Goal: Task Accomplishment & Management: Complete application form

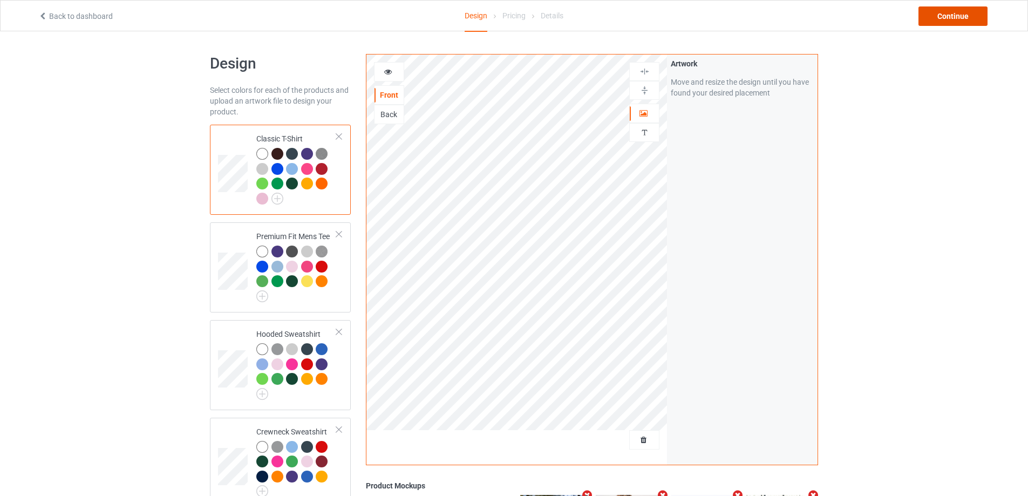
click at [946, 19] on div "Continue" at bounding box center [952, 15] width 69 height 19
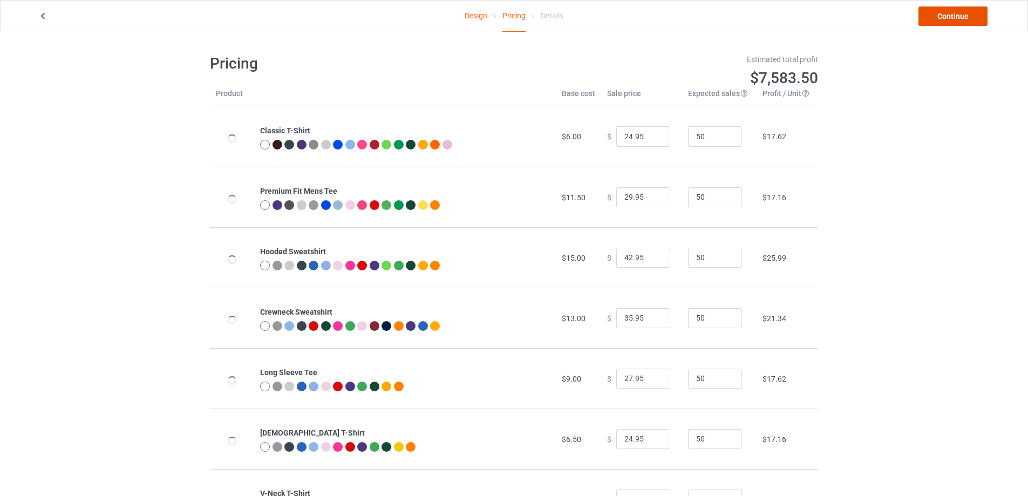
click at [946, 19] on link "Continue" at bounding box center [952, 15] width 69 height 19
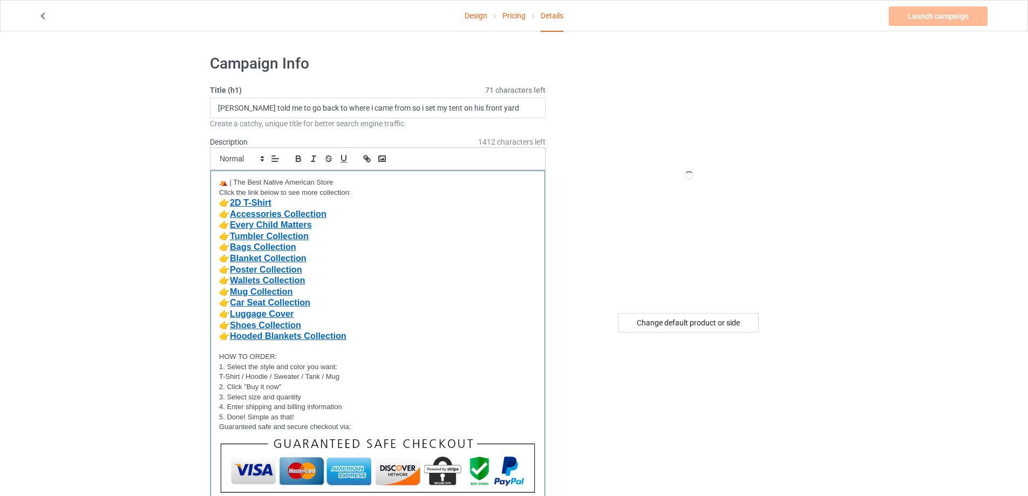
click at [368, 223] on p "👉 Every Child Matters" at bounding box center [377, 225] width 317 height 11
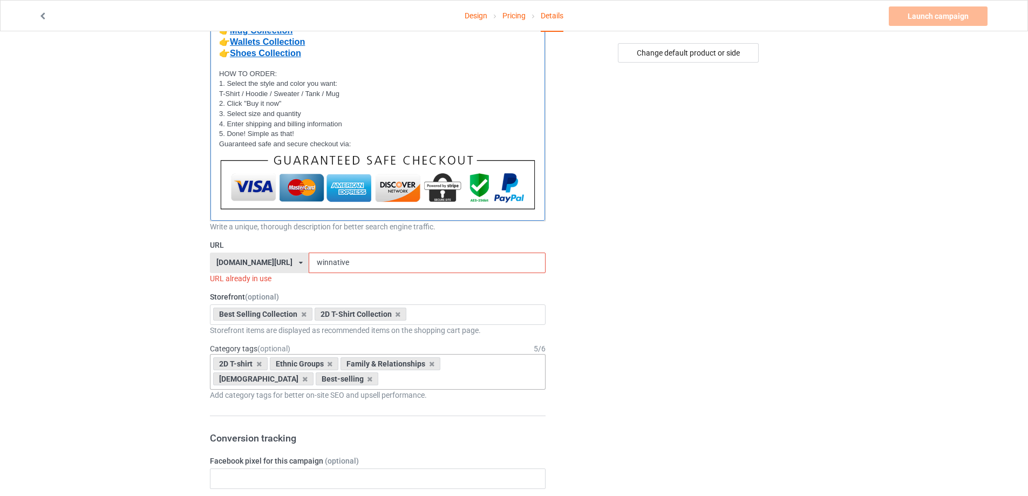
scroll to position [378, 0]
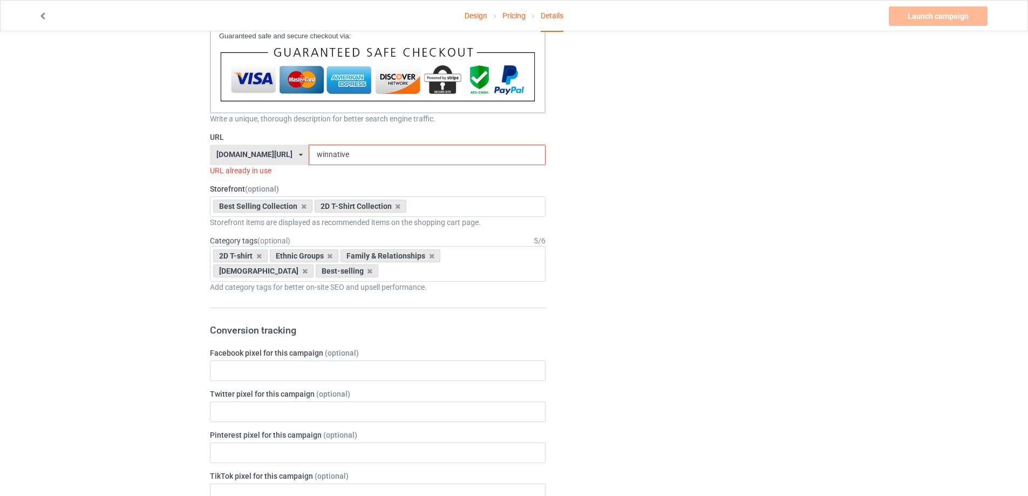
click at [299, 154] on icon at bounding box center [301, 155] width 4 height 6
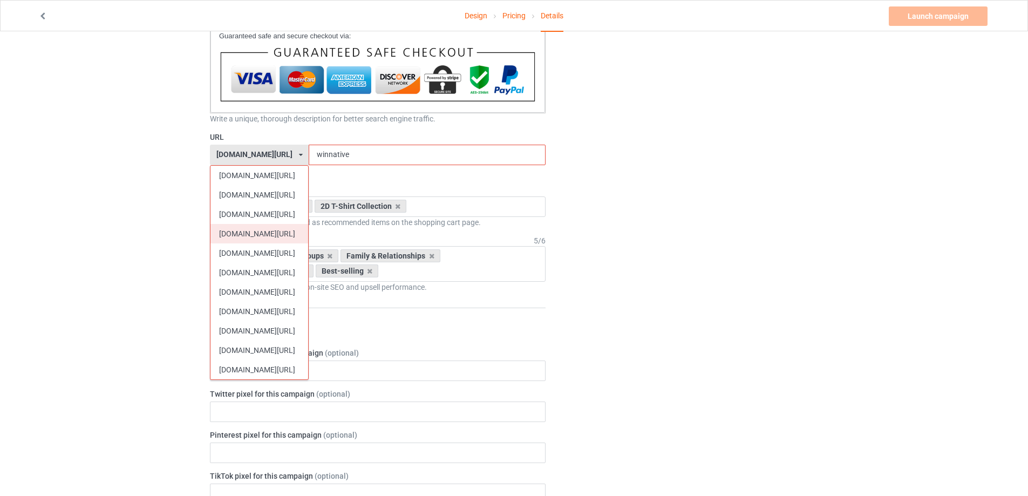
click at [259, 230] on div "[DOMAIN_NAME][URL]" at bounding box center [259, 233] width 98 height 19
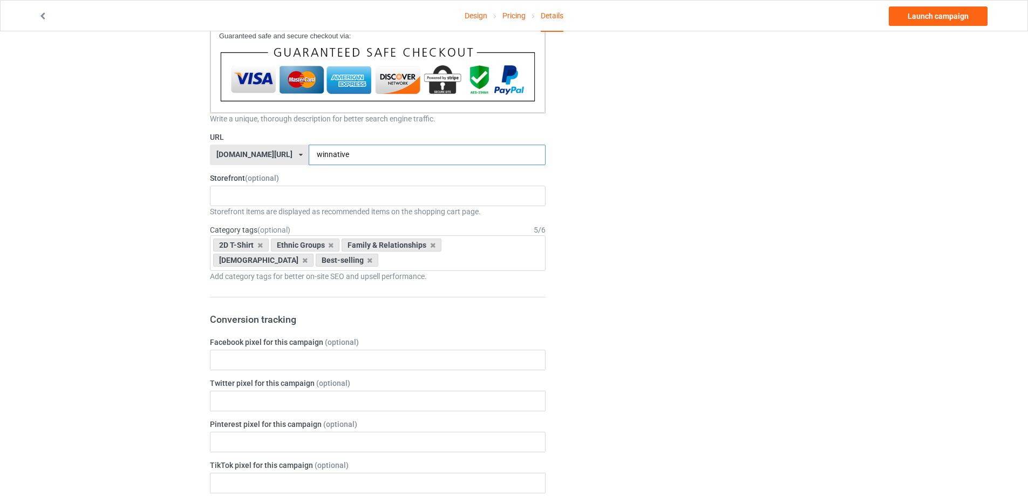
drag, startPoint x: 302, startPoint y: 155, endPoint x: 312, endPoint y: 158, distance: 11.1
click at [312, 158] on input "winnative" at bounding box center [427, 155] width 236 height 21
click at [329, 153] on input "native" at bounding box center [427, 155] width 236 height 21
type input "nativehope"
click at [261, 201] on div "MMIW Colection Shoes Collection Hooded Blanket Collection Jacket Collection Bel…" at bounding box center [378, 196] width 336 height 21
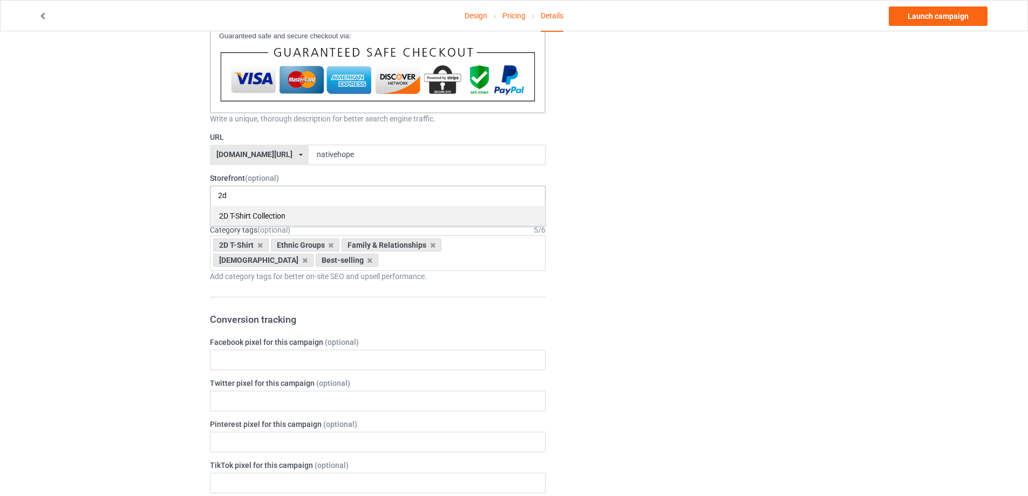
type input "2d"
click at [263, 208] on div "2D T-Shirt Collection" at bounding box center [377, 216] width 335 height 20
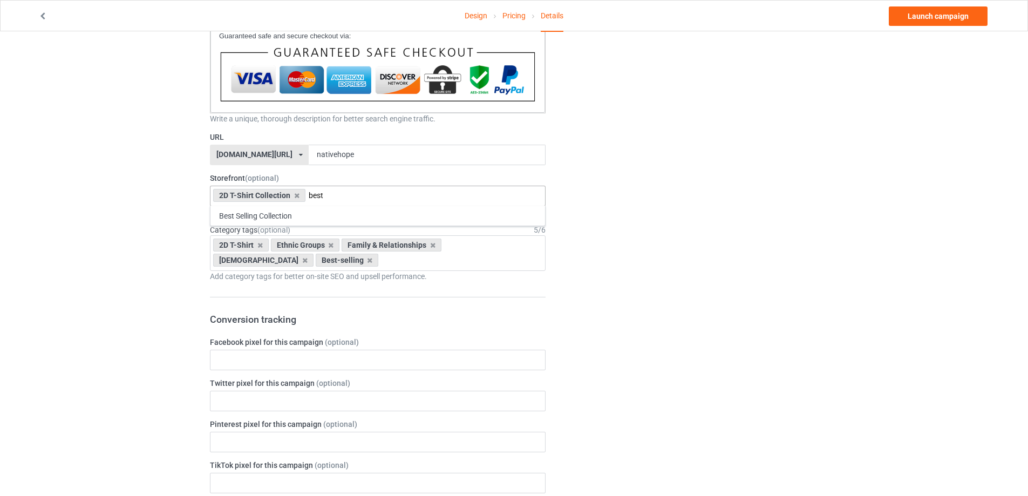
type input "best"
click at [256, 216] on div "Best Selling Collection" at bounding box center [377, 216] width 335 height 20
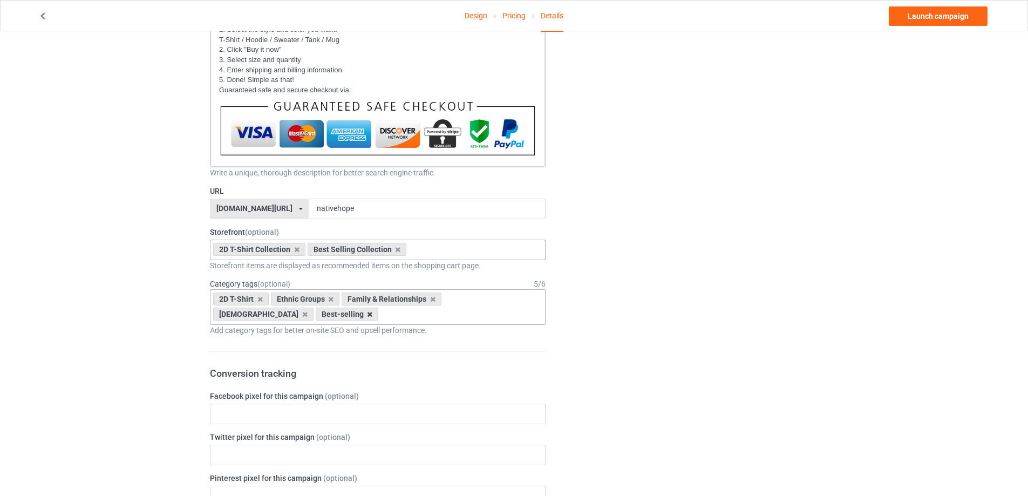
drag, startPoint x: 265, startPoint y: 316, endPoint x: 266, endPoint y: 309, distance: 7.6
click at [367, 316] on icon at bounding box center [369, 314] width 5 height 7
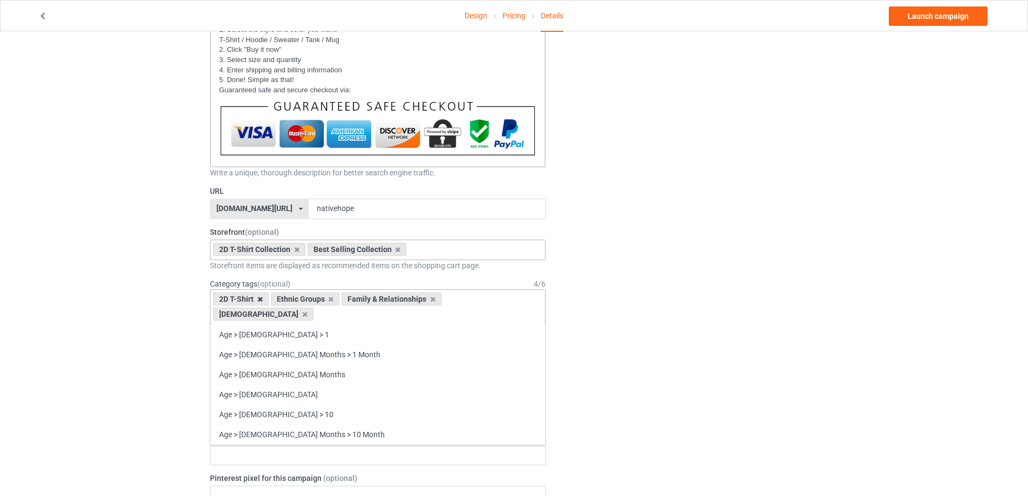
click at [257, 298] on icon at bounding box center [259, 299] width 5 height 7
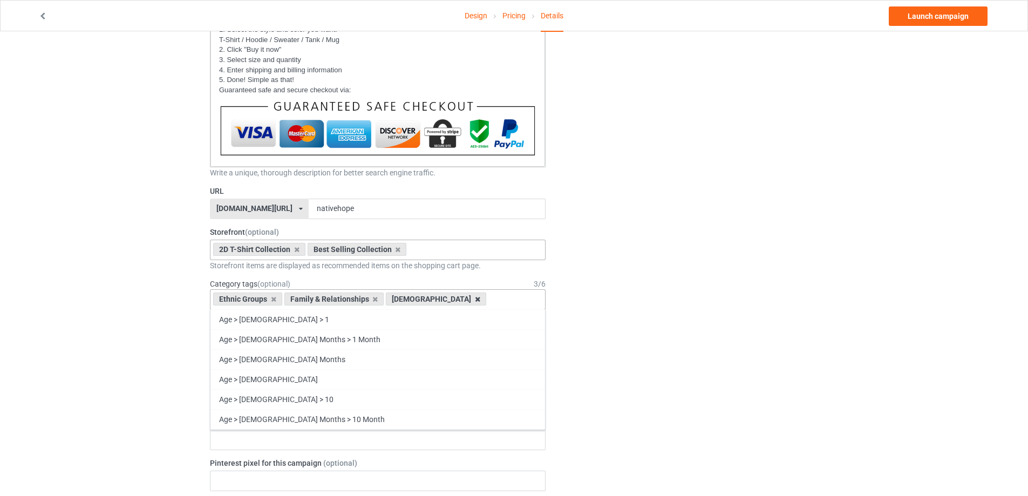
click at [475, 299] on icon at bounding box center [477, 299] width 5 height 7
click at [374, 303] on div "Family & Relationships" at bounding box center [334, 298] width 100 height 13
click at [374, 302] on div "Family & Relationships" at bounding box center [334, 298] width 100 height 13
click at [373, 299] on icon at bounding box center [374, 299] width 5 height 7
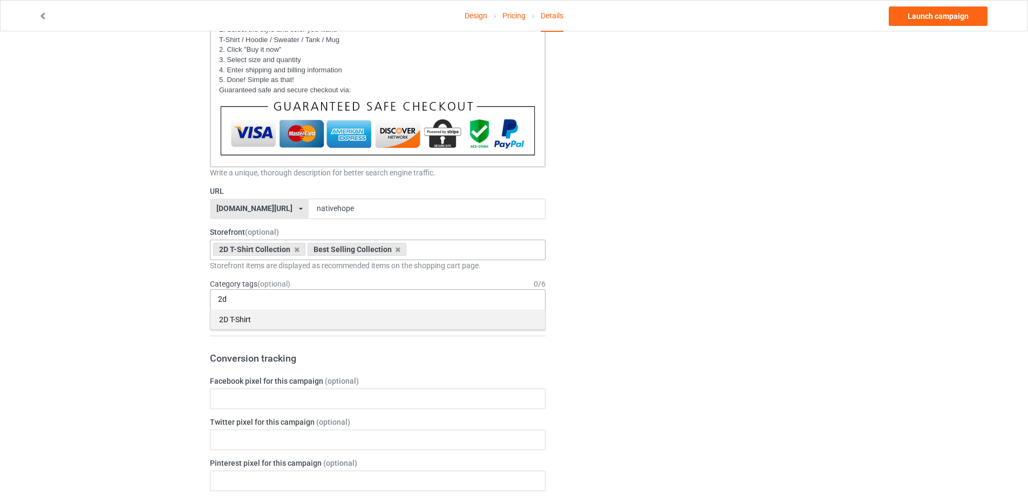
type input "2d"
click at [251, 315] on div "2D T-Shirt" at bounding box center [377, 319] width 335 height 20
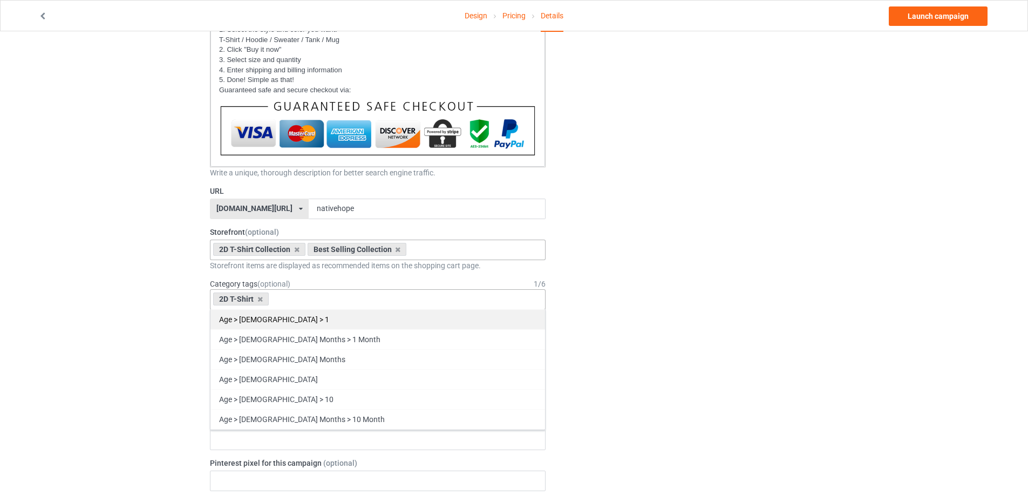
type input "r"
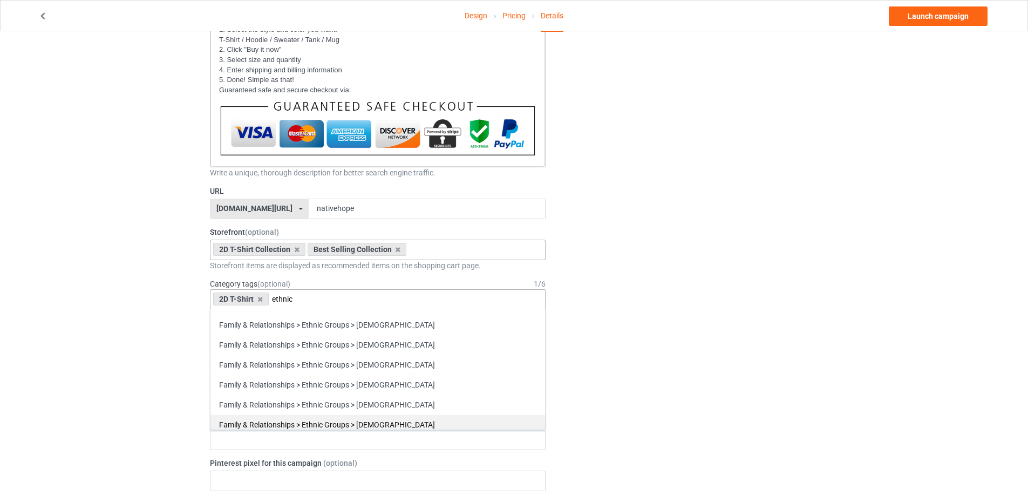
type input "ethnic"
click at [398, 426] on div "Family & Relationships > Ethnic Groups > [DEMOGRAPHIC_DATA]" at bounding box center [377, 424] width 335 height 20
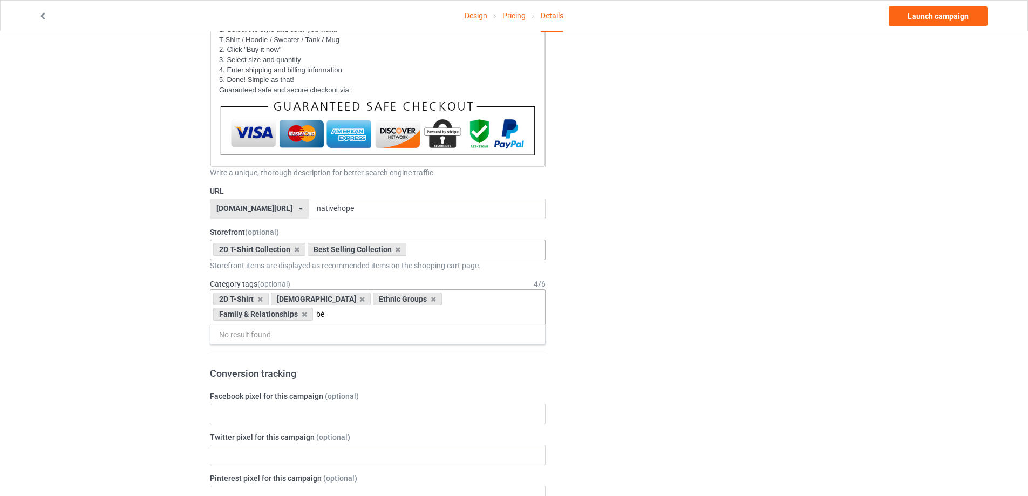
scroll to position [0, 0]
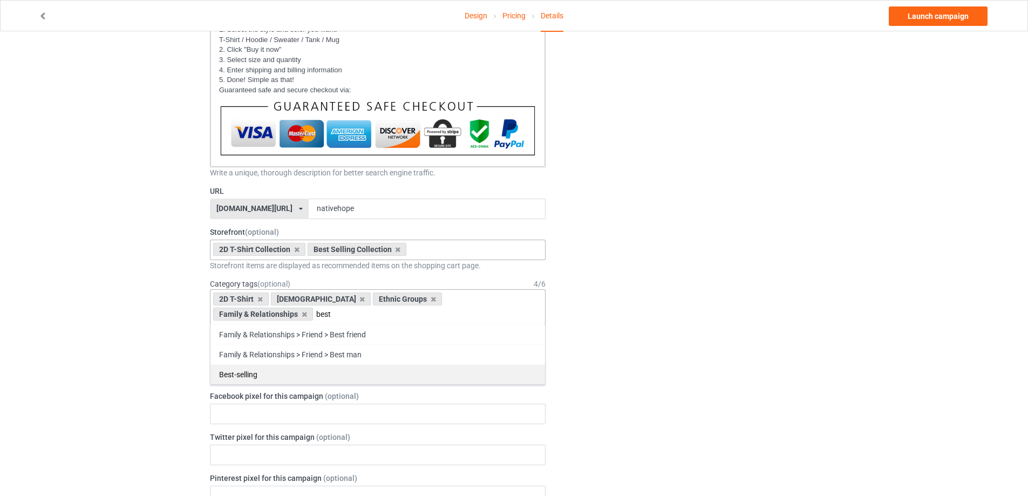
type input "best"
click at [263, 378] on div "Best-selling" at bounding box center [377, 374] width 335 height 20
type input "m"
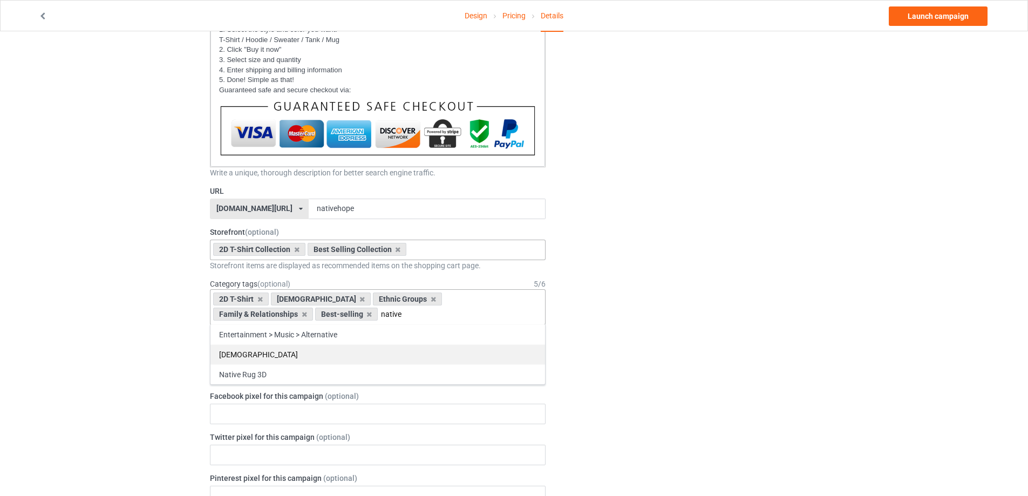
type input "native"
click at [257, 357] on div "[DEMOGRAPHIC_DATA]" at bounding box center [377, 354] width 335 height 20
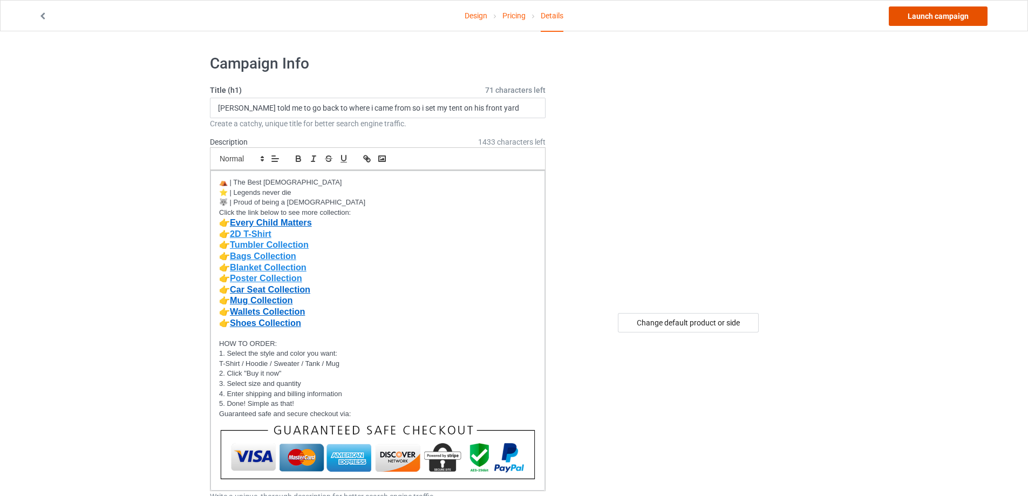
click at [931, 19] on link "Launch campaign" at bounding box center [938, 15] width 99 height 19
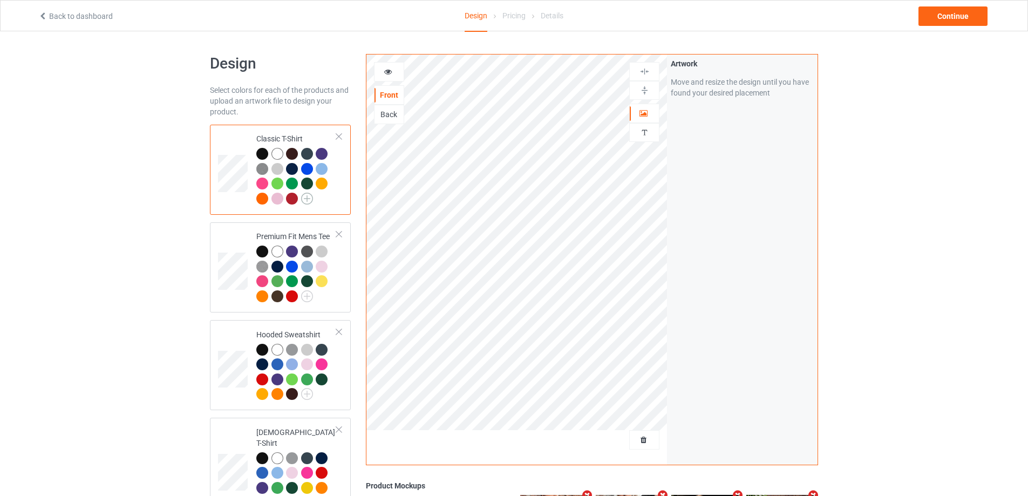
click at [306, 197] on img at bounding box center [307, 199] width 12 height 12
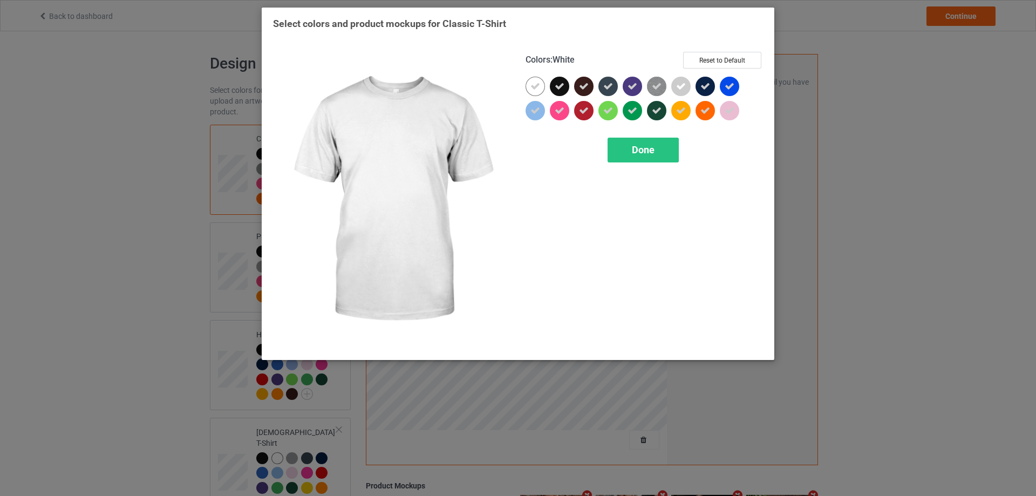
click at [530, 91] on div at bounding box center [535, 86] width 19 height 19
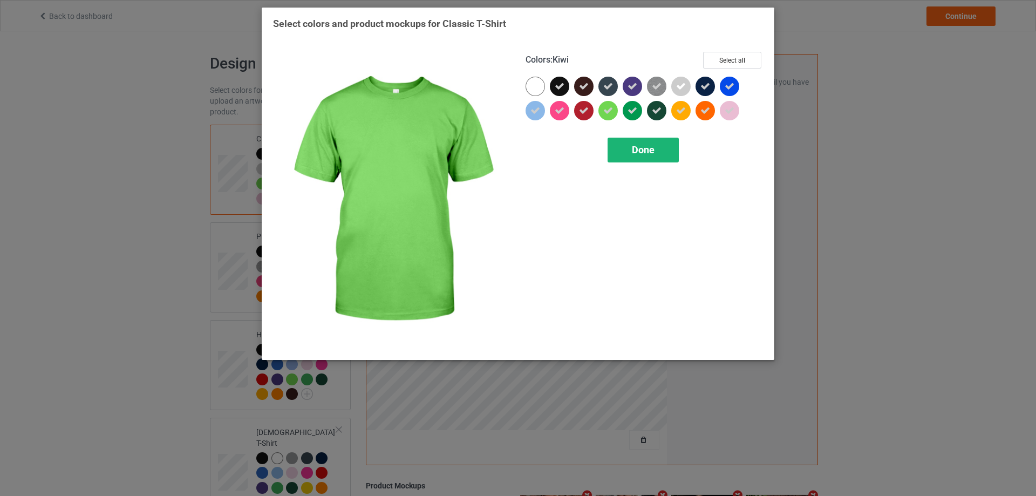
click at [650, 148] on span "Done" at bounding box center [643, 149] width 23 height 11
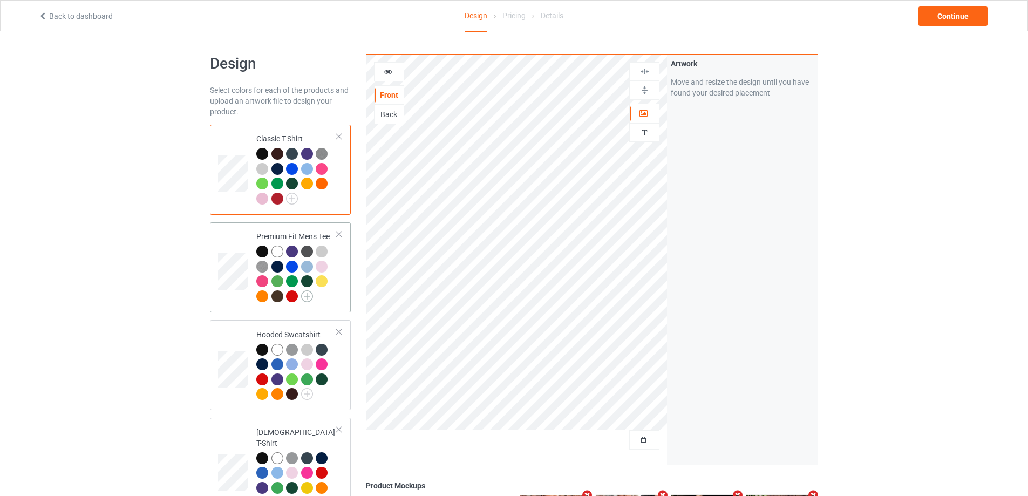
click at [309, 302] on img at bounding box center [307, 296] width 12 height 12
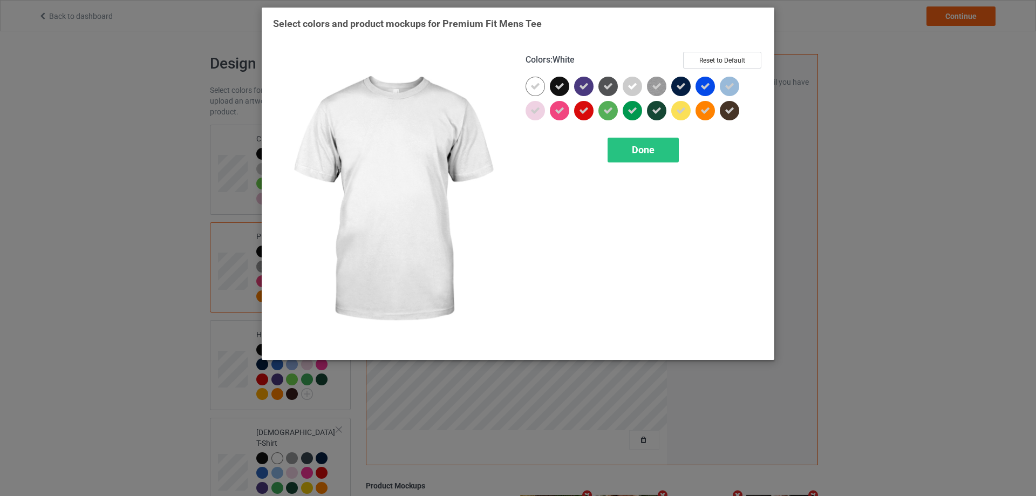
click at [533, 89] on icon at bounding box center [535, 86] width 10 height 10
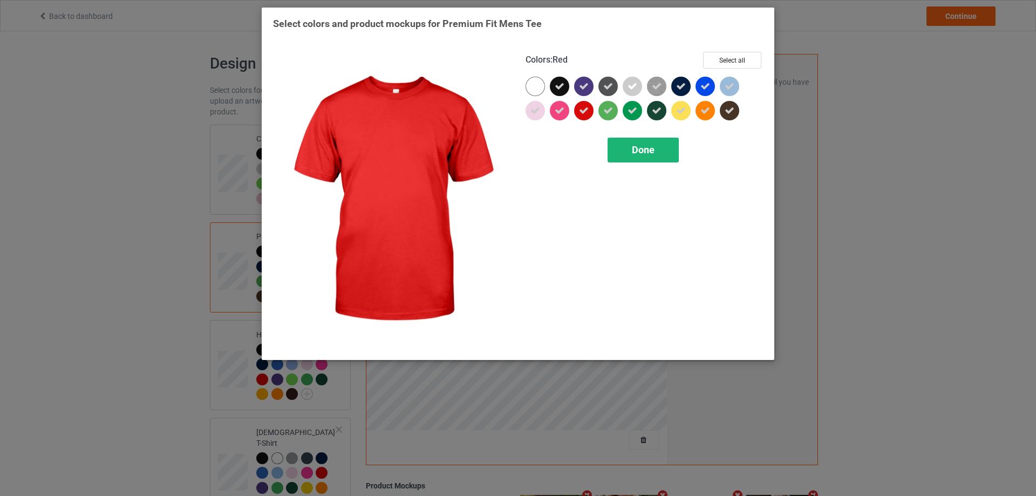
click at [638, 145] on span "Done" at bounding box center [643, 149] width 23 height 11
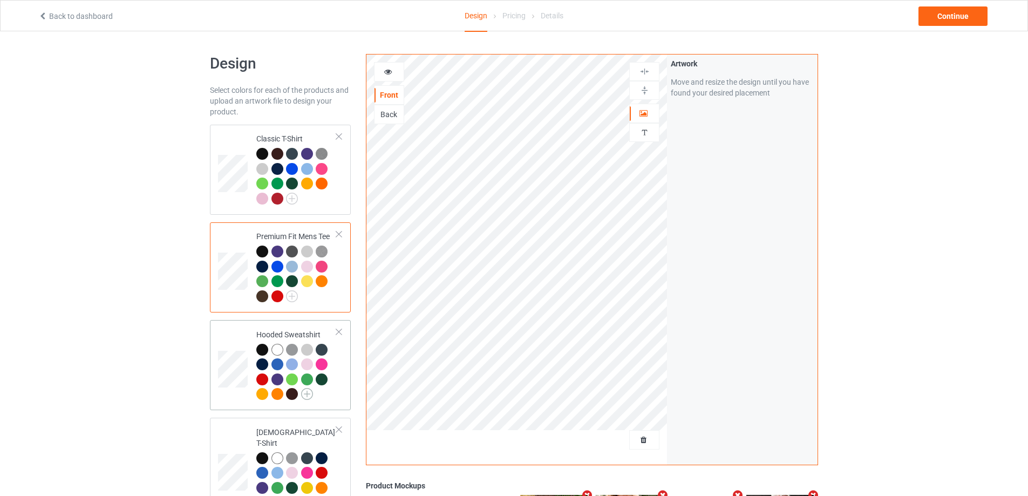
click at [303, 397] on img at bounding box center [307, 394] width 12 height 12
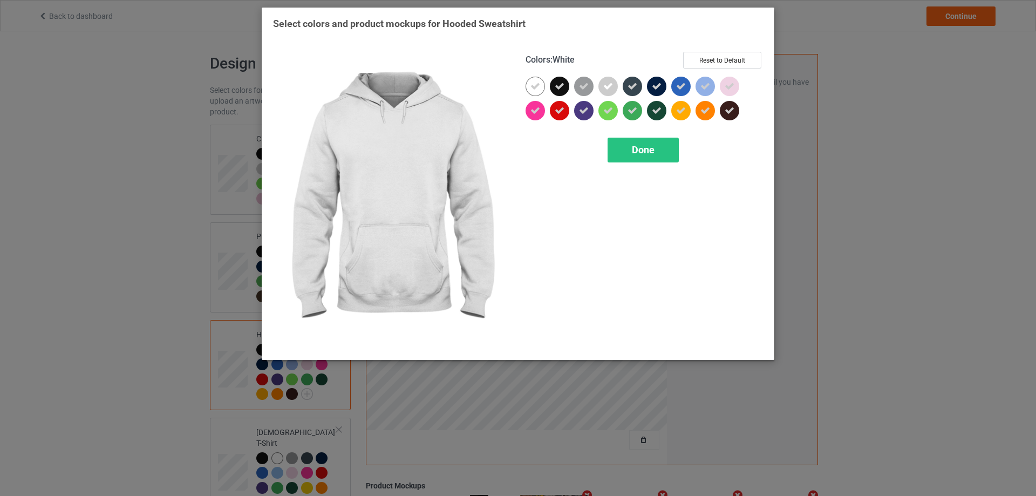
click at [534, 86] on icon at bounding box center [535, 86] width 10 height 10
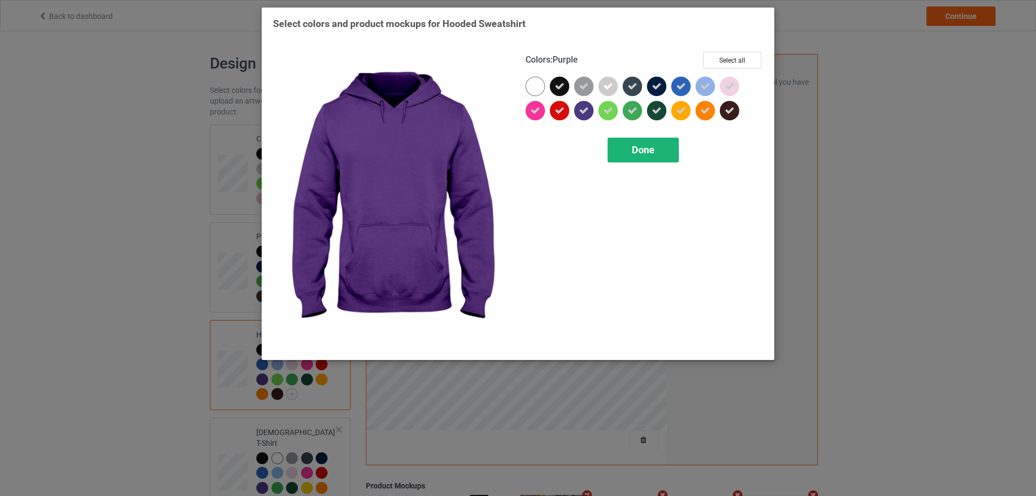
click at [620, 155] on div "Done" at bounding box center [643, 150] width 71 height 25
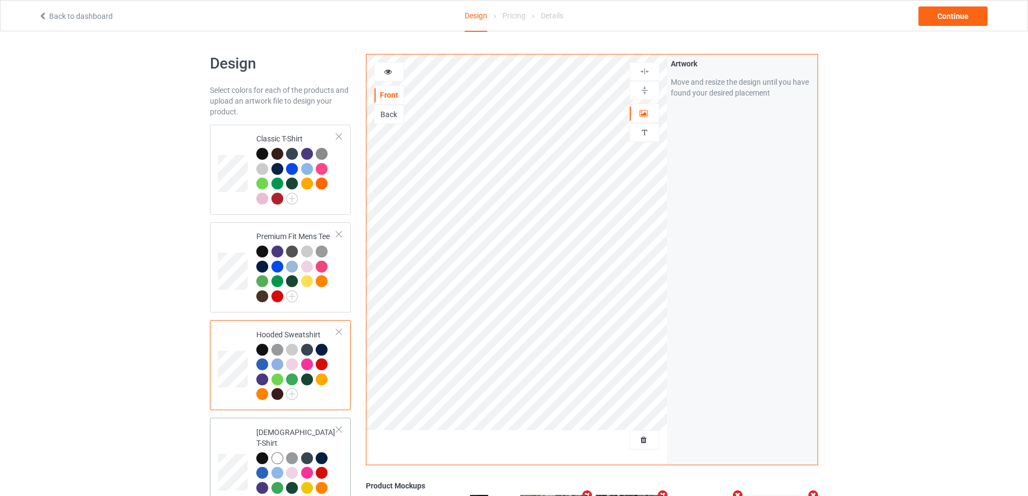
scroll to position [108, 0]
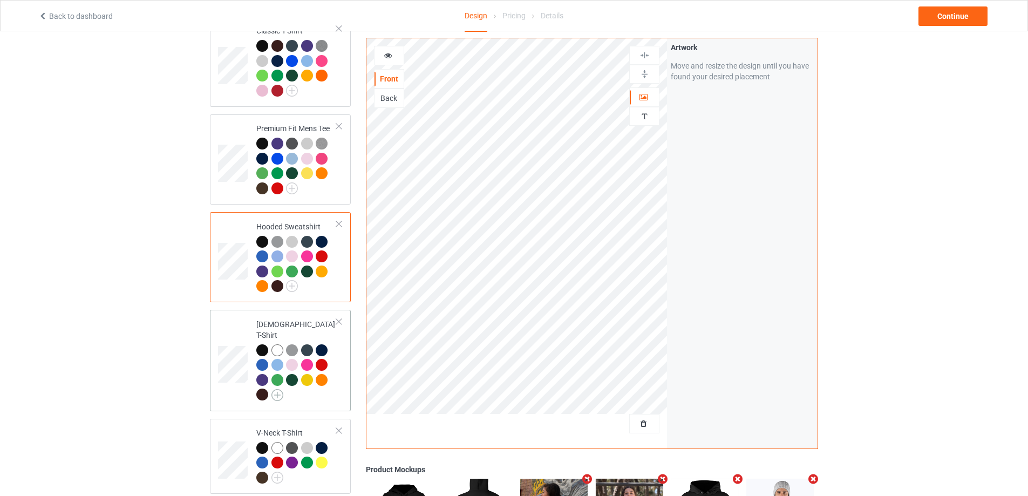
click at [278, 389] on img at bounding box center [277, 395] width 12 height 12
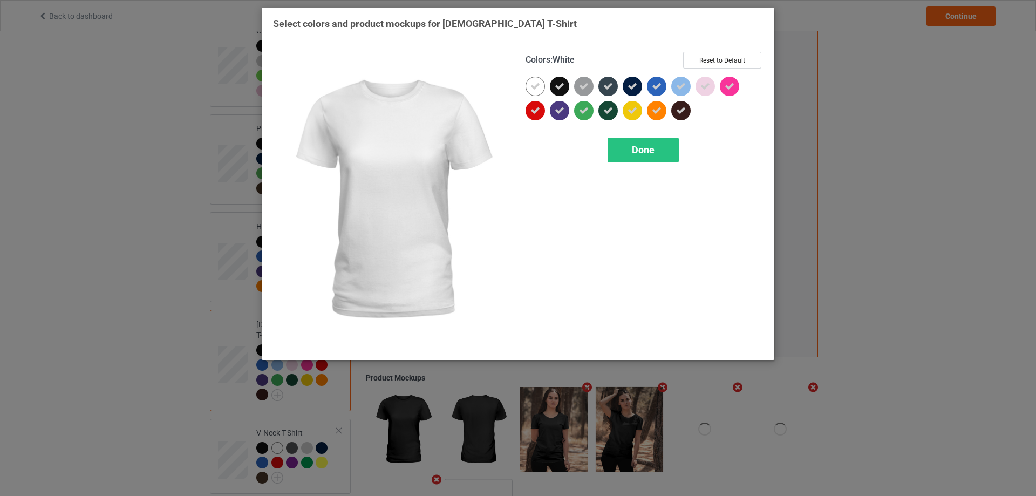
click at [531, 85] on icon at bounding box center [535, 86] width 10 height 10
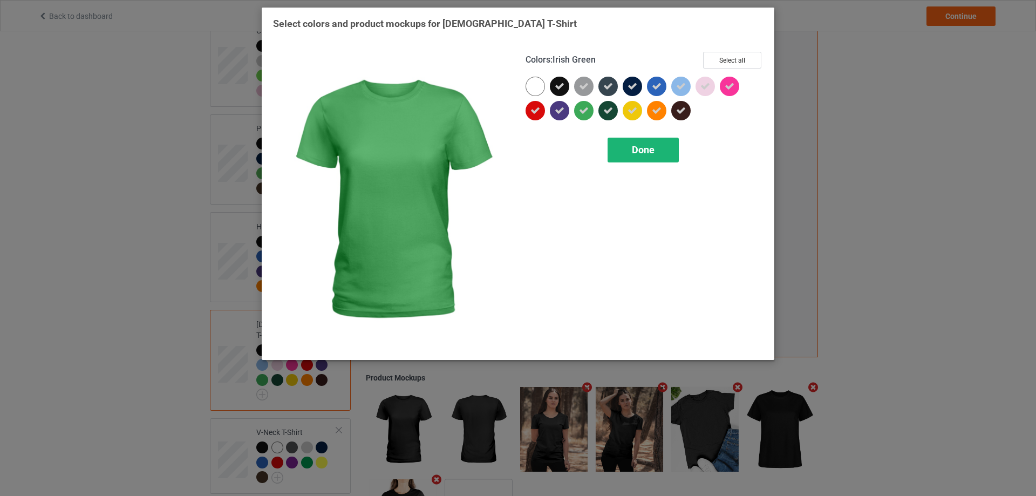
click at [623, 151] on div "Done" at bounding box center [643, 150] width 71 height 25
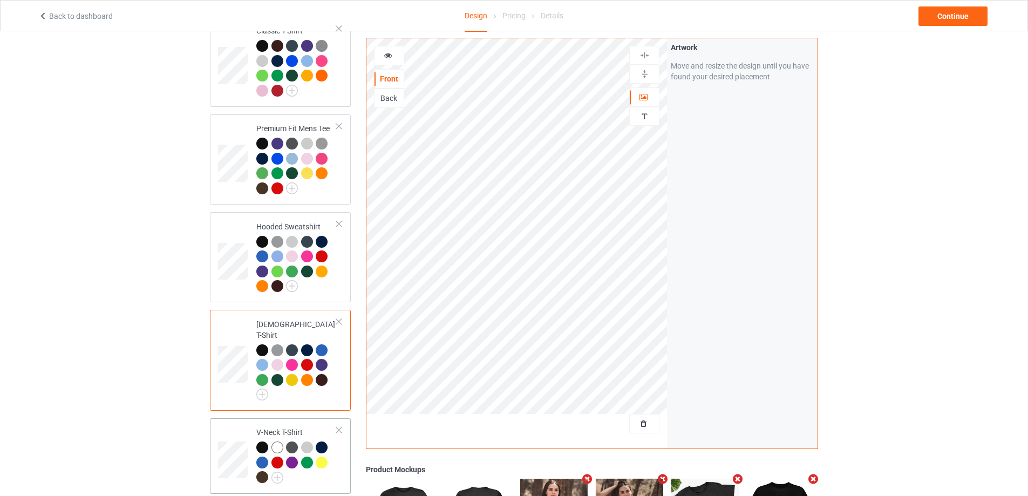
scroll to position [216, 0]
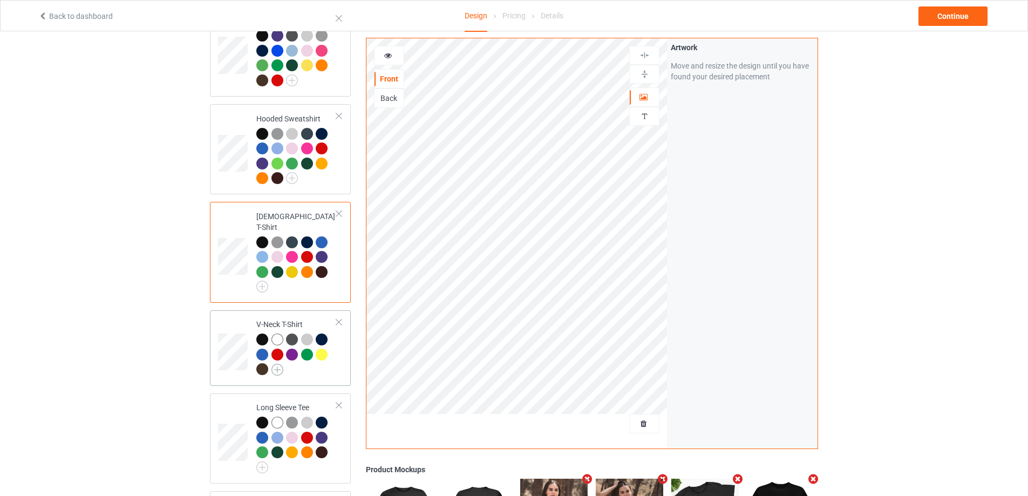
click at [278, 364] on img at bounding box center [277, 370] width 12 height 12
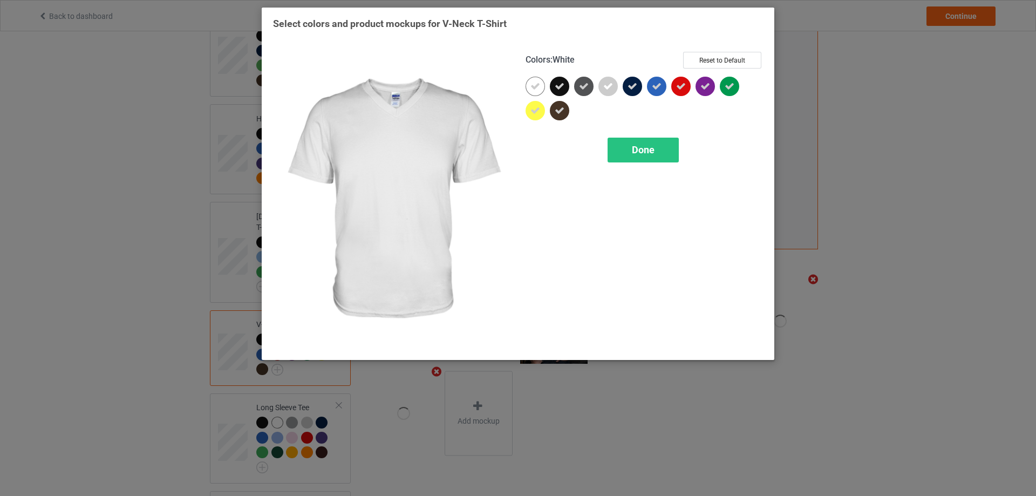
click at [531, 85] on icon at bounding box center [535, 86] width 10 height 10
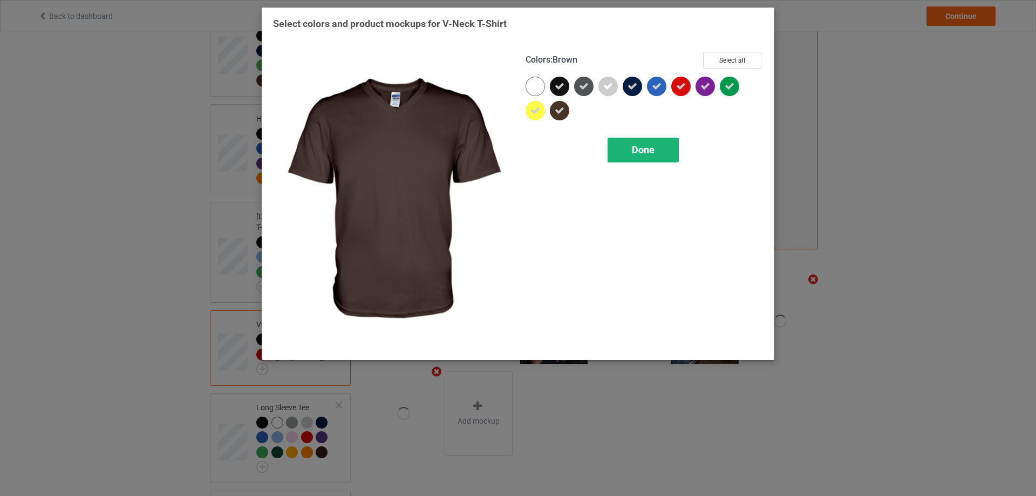
click at [634, 148] on span "Done" at bounding box center [643, 149] width 23 height 11
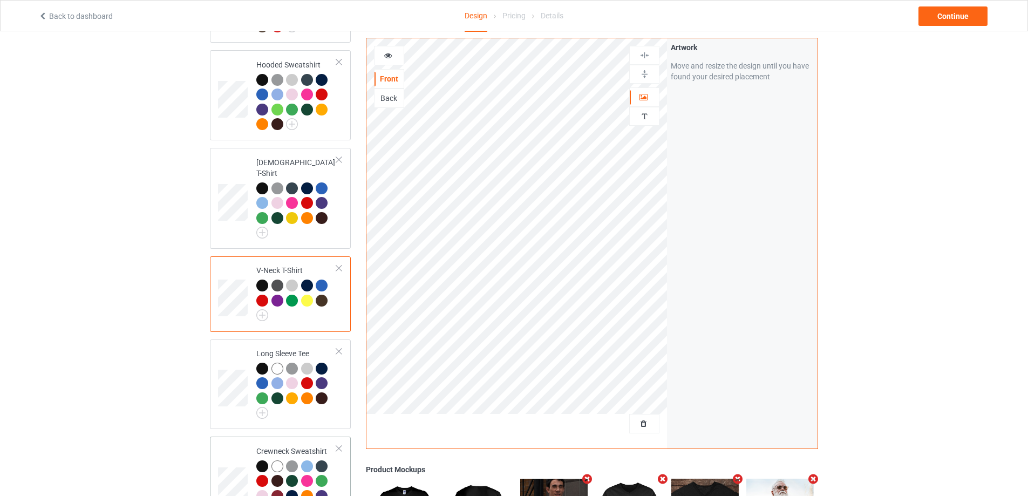
scroll to position [324, 0]
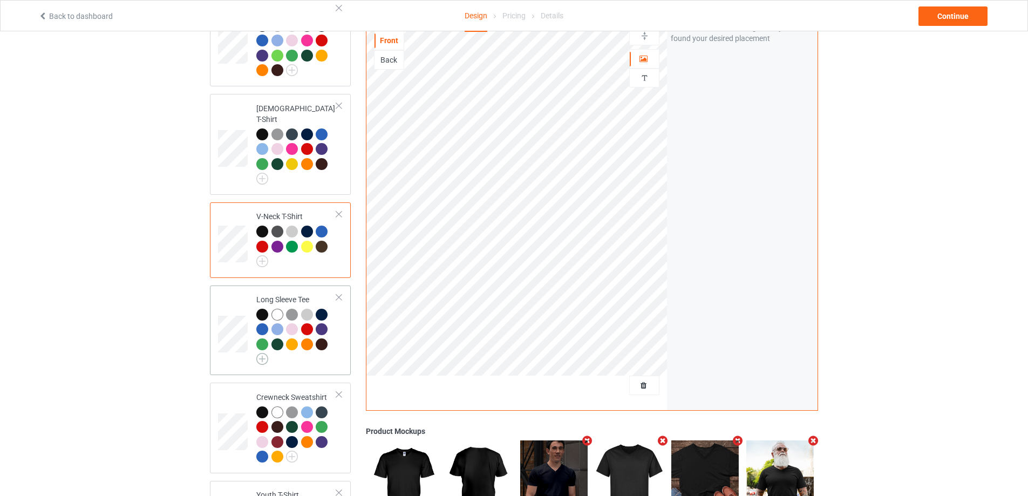
click at [264, 353] on img at bounding box center [262, 359] width 12 height 12
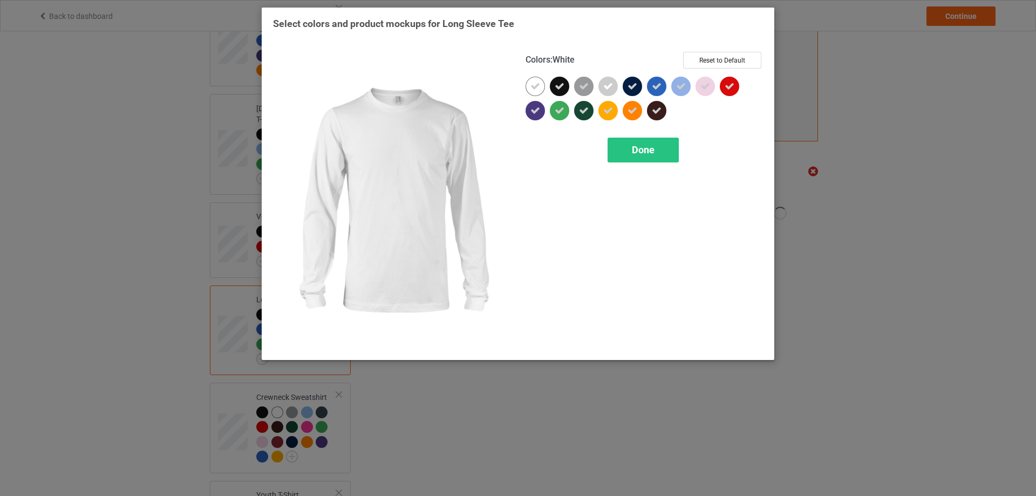
click at [530, 84] on icon at bounding box center [535, 86] width 10 height 10
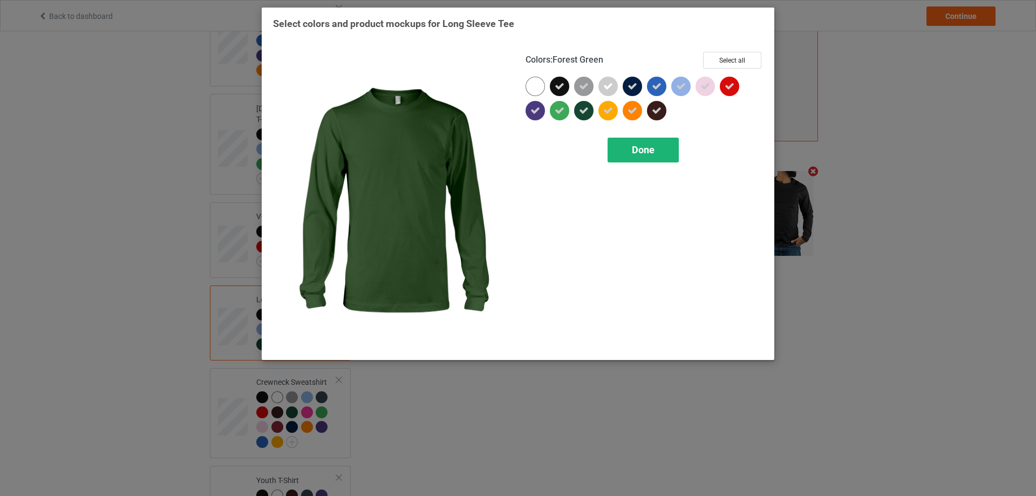
click at [619, 149] on div "Done" at bounding box center [643, 150] width 71 height 25
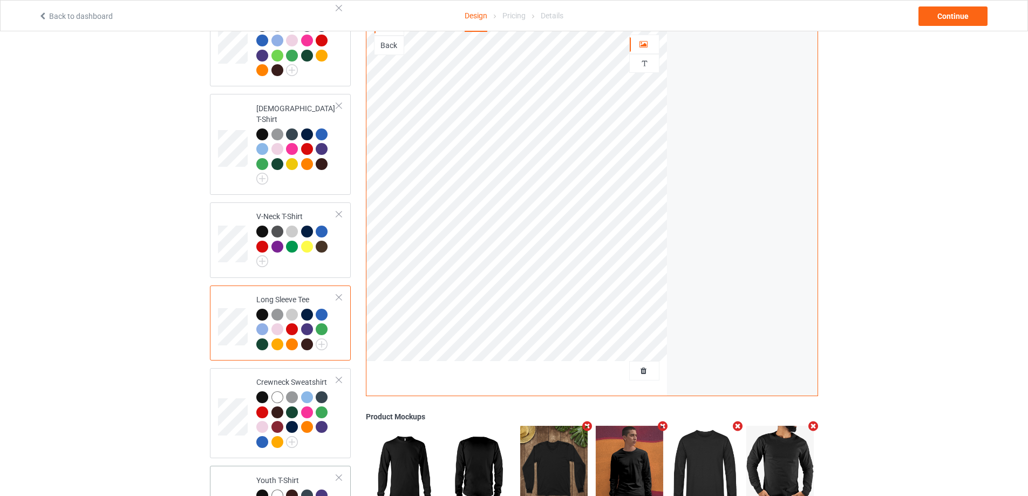
scroll to position [451, 0]
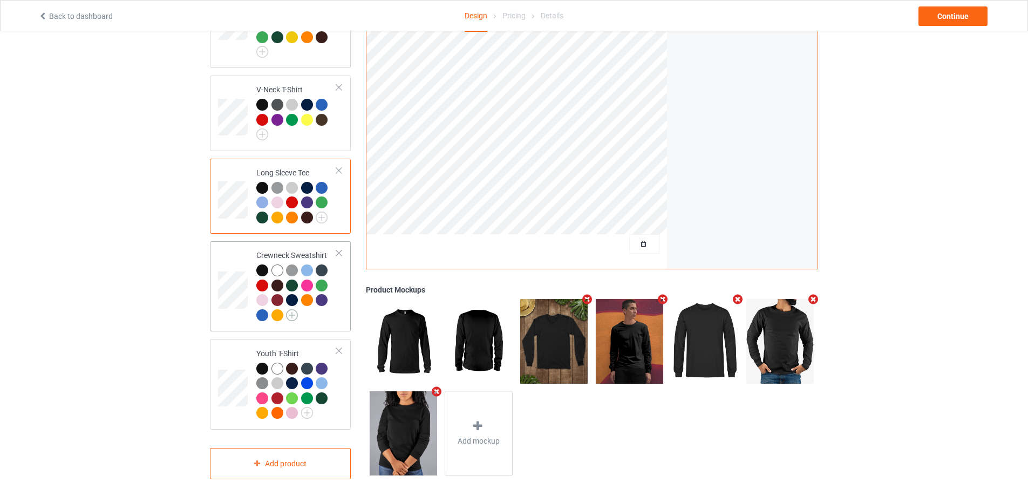
click at [291, 309] on img at bounding box center [292, 315] width 12 height 12
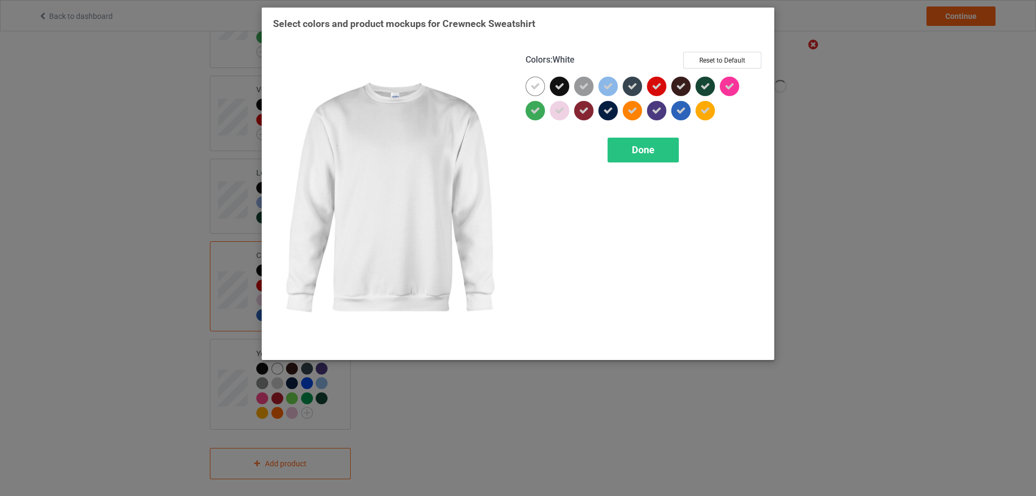
click at [529, 84] on div at bounding box center [535, 86] width 19 height 19
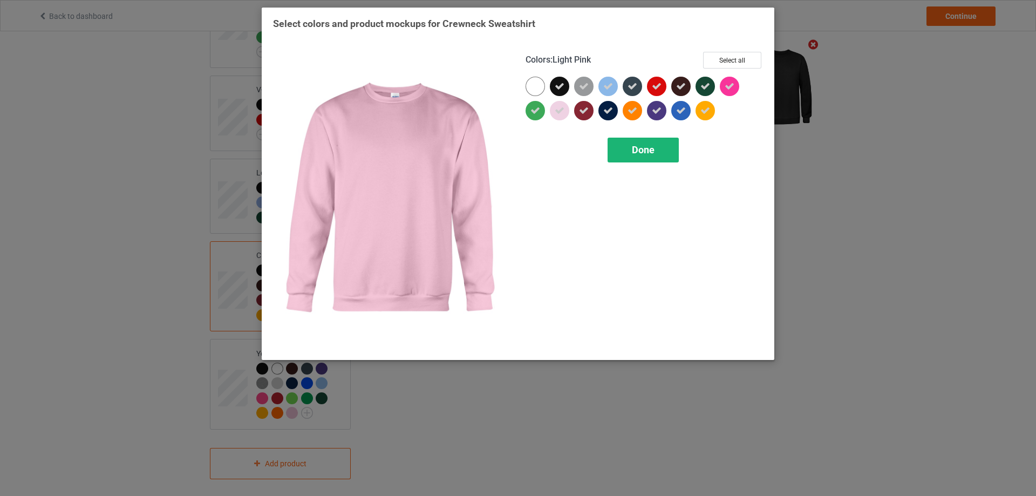
click at [634, 149] on span "Done" at bounding box center [643, 149] width 23 height 11
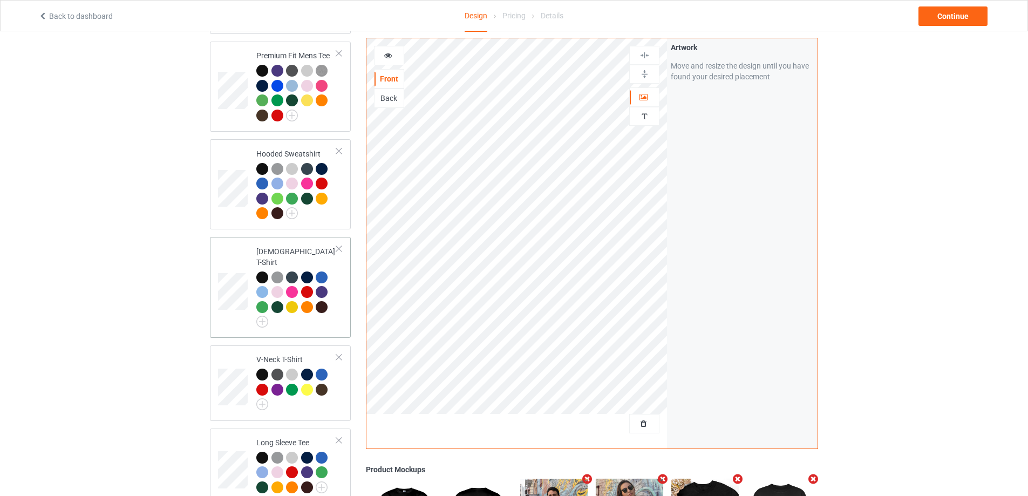
scroll to position [451, 0]
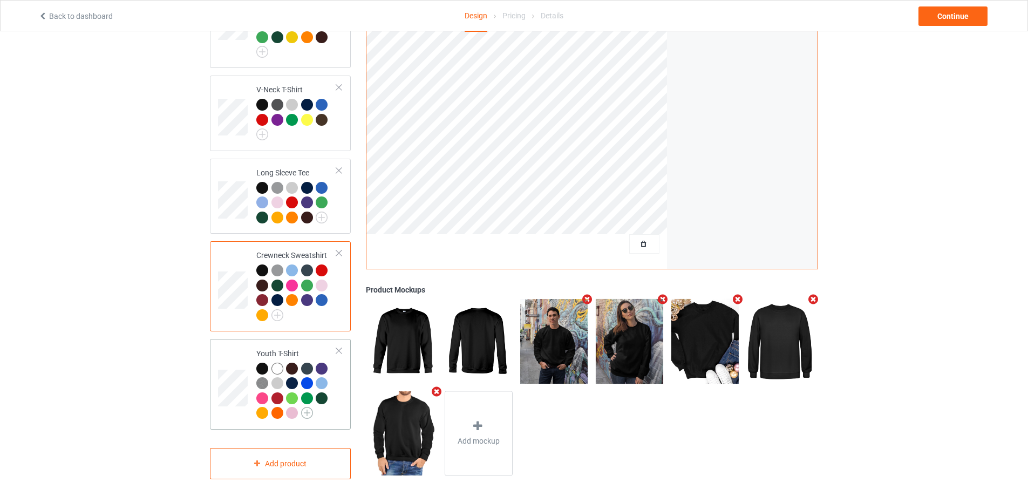
click at [306, 407] on img at bounding box center [307, 413] width 12 height 12
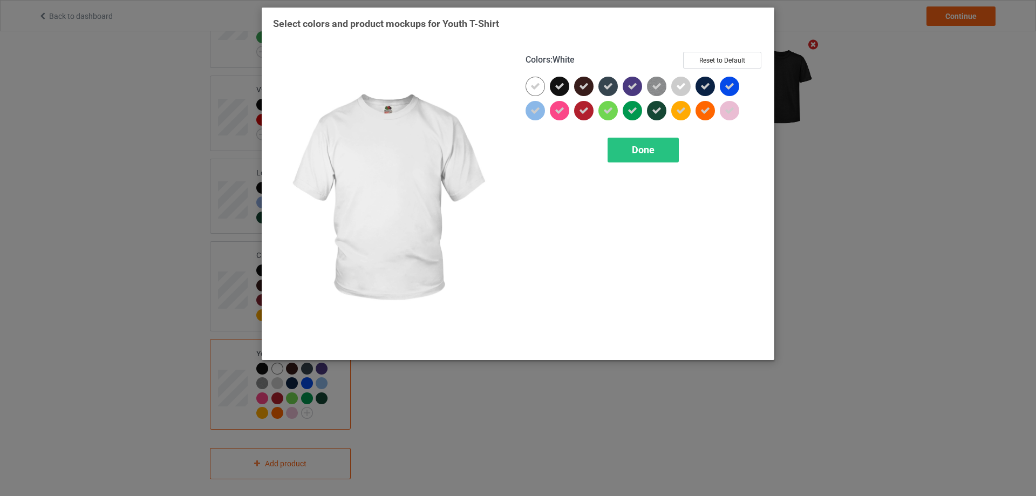
click at [532, 88] on icon at bounding box center [535, 86] width 10 height 10
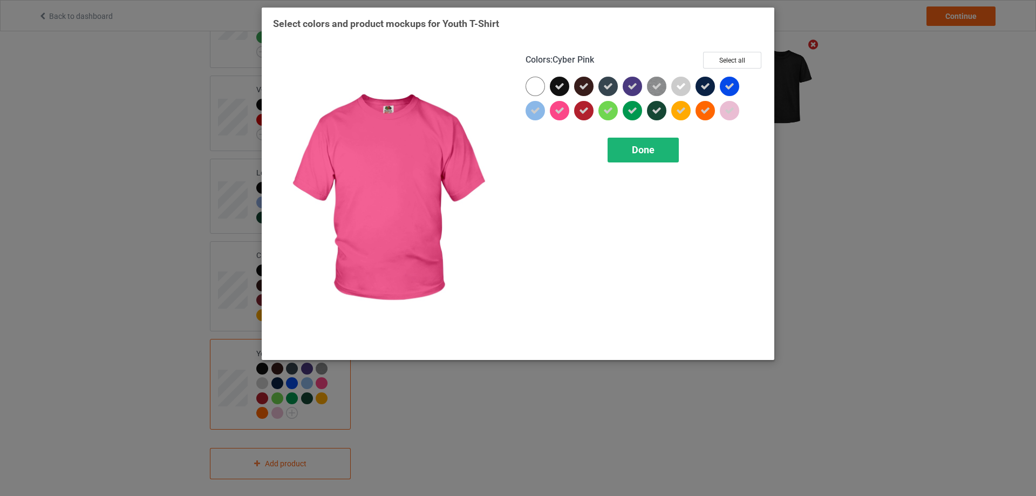
click at [626, 154] on div "Done" at bounding box center [643, 150] width 71 height 25
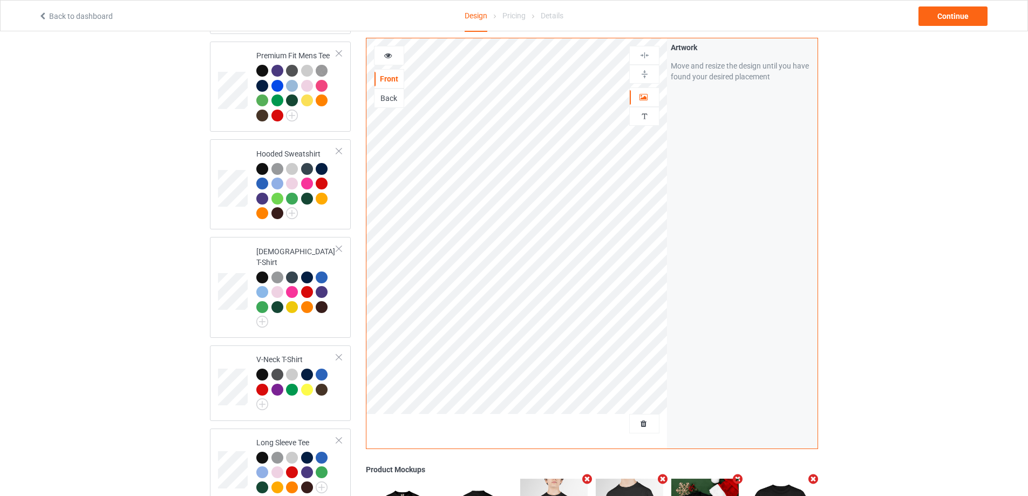
scroll to position [73, 0]
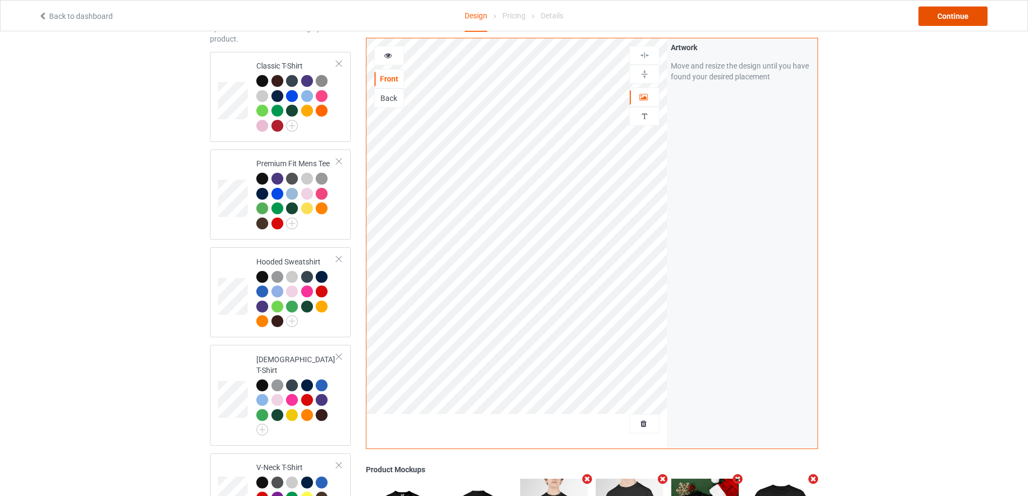
click at [951, 13] on div "Continue" at bounding box center [952, 15] width 69 height 19
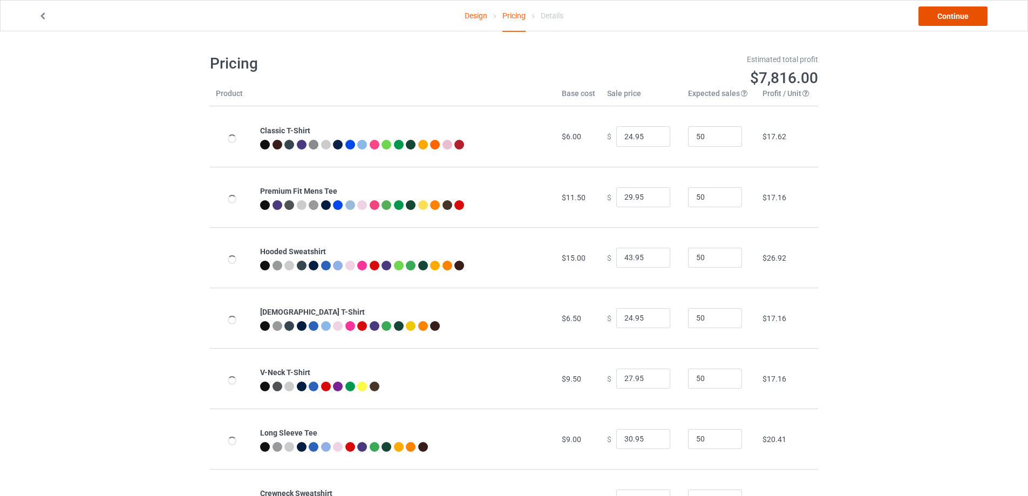
click at [949, 20] on link "Continue" at bounding box center [952, 15] width 69 height 19
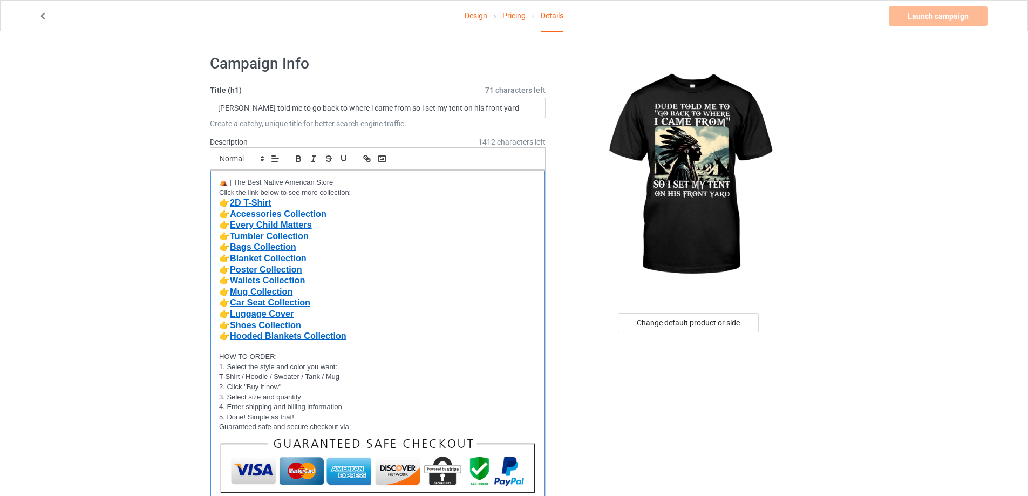
click at [327, 247] on p "👉 Bags Collection" at bounding box center [377, 247] width 317 height 11
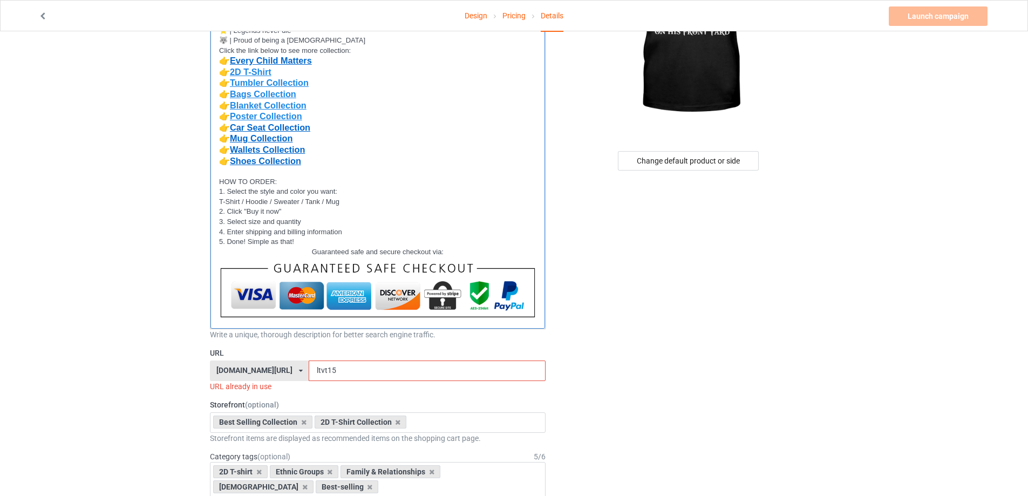
scroll to position [270, 0]
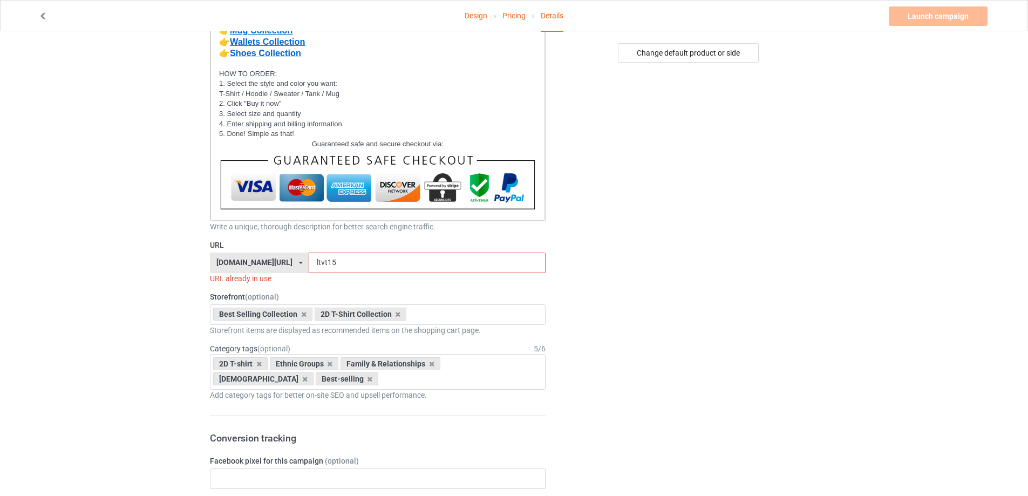
click at [299, 263] on icon at bounding box center [301, 263] width 4 height 6
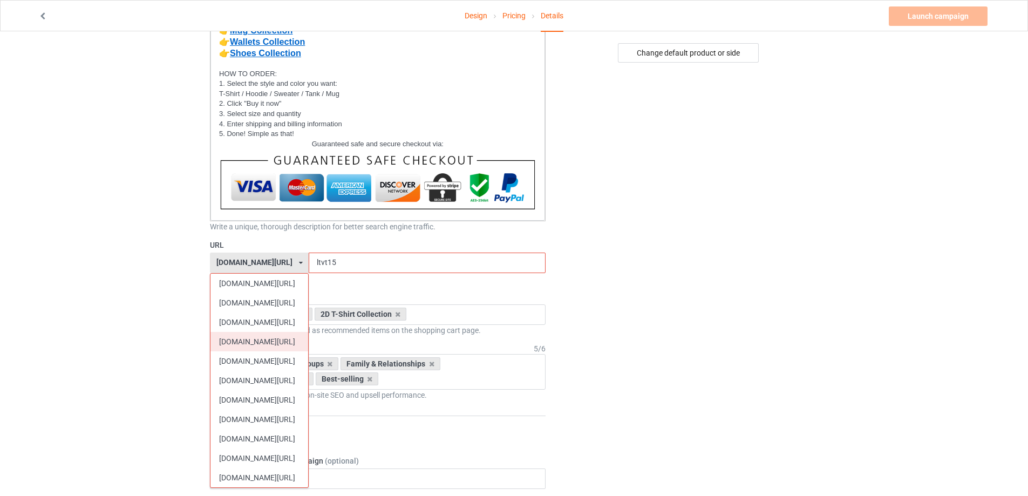
click at [262, 343] on div "[DOMAIN_NAME][URL]" at bounding box center [259, 341] width 98 height 19
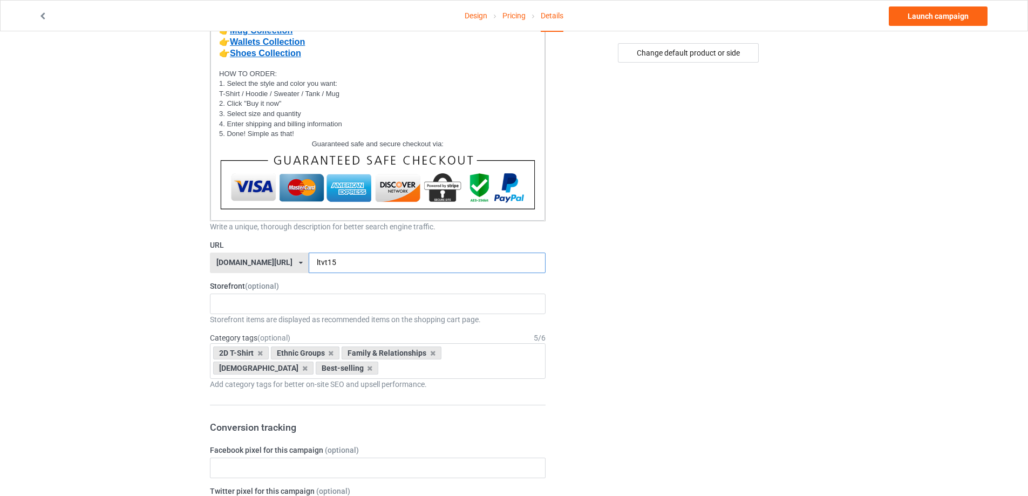
drag, startPoint x: 299, startPoint y: 265, endPoint x: 322, endPoint y: 264, distance: 23.2
click at [322, 264] on input "ltvt15" at bounding box center [427, 263] width 236 height 21
type input "nativehope1"
click at [262, 304] on div "MMIW Colection Shoes Collection Hooded Blanket Collection Jacket Collection Bel…" at bounding box center [378, 304] width 336 height 21
type input "2d"
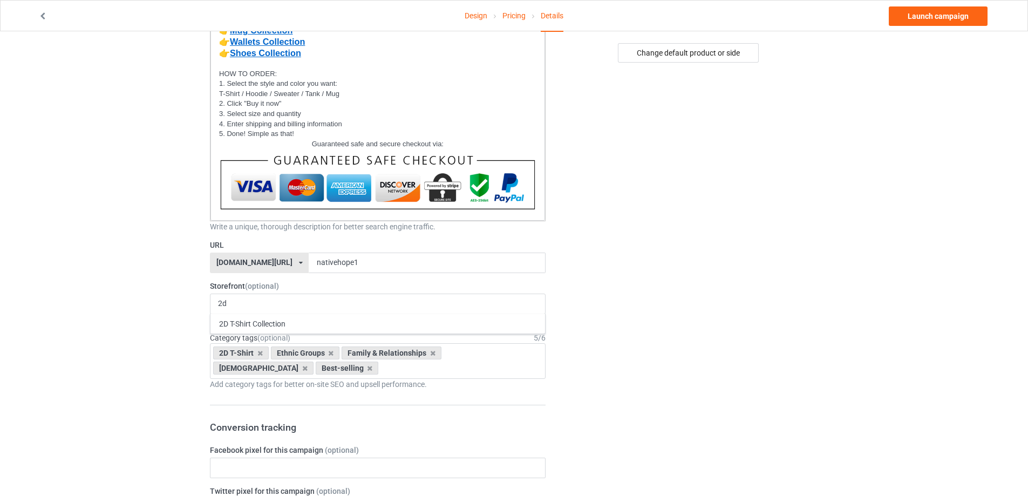
click at [249, 324] on div "2D T-Shirt Collection" at bounding box center [377, 323] width 335 height 20
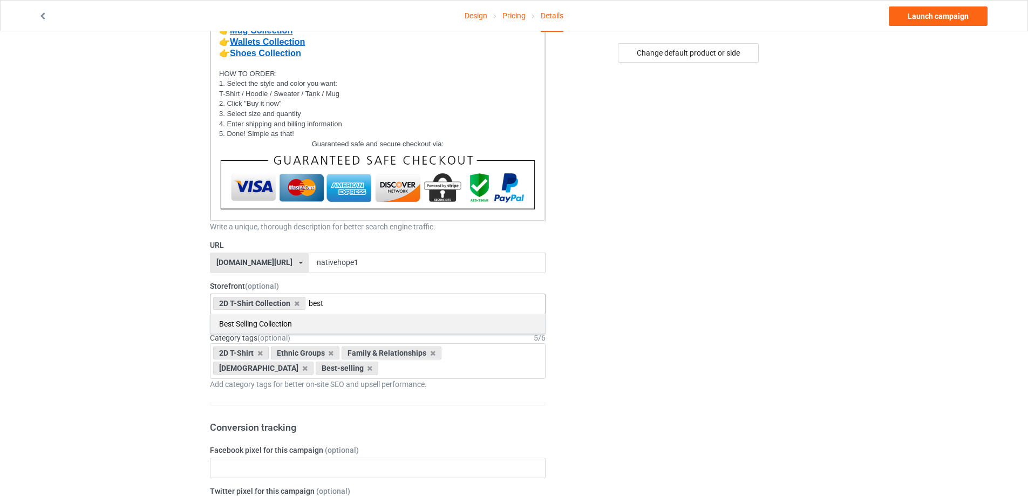
type input "best"
click at [247, 329] on div "Best Selling Collection" at bounding box center [377, 323] width 335 height 20
click at [367, 366] on icon at bounding box center [369, 368] width 5 height 7
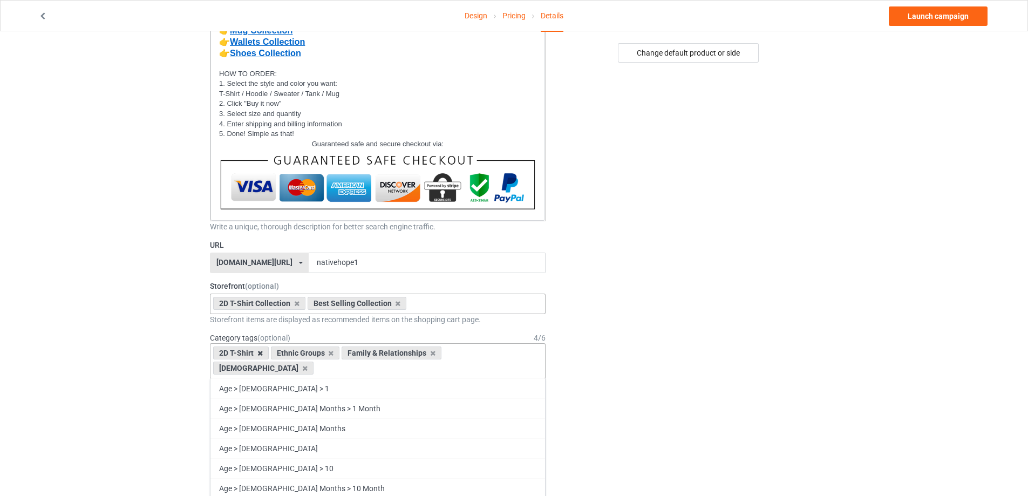
click at [257, 355] on icon at bounding box center [259, 353] width 5 height 7
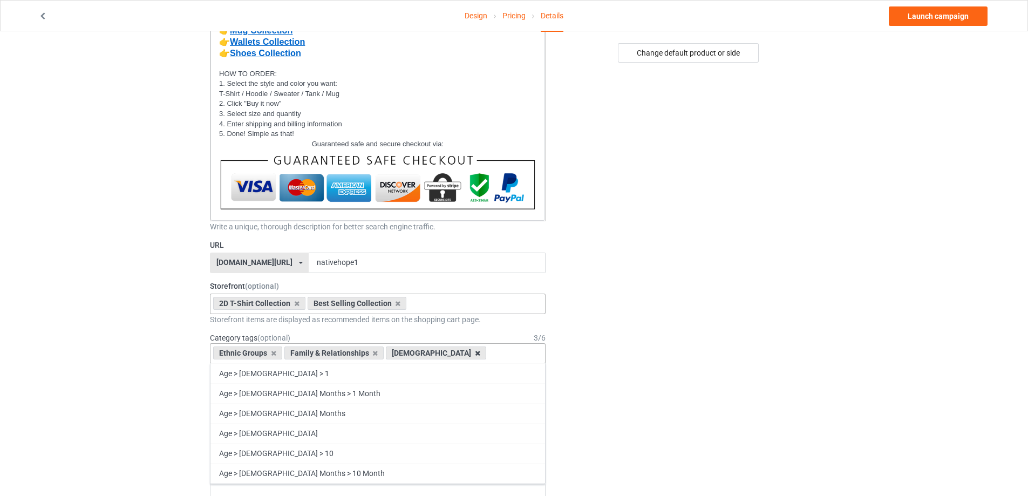
click at [475, 352] on icon at bounding box center [477, 353] width 5 height 7
click at [372, 356] on icon at bounding box center [374, 353] width 5 height 7
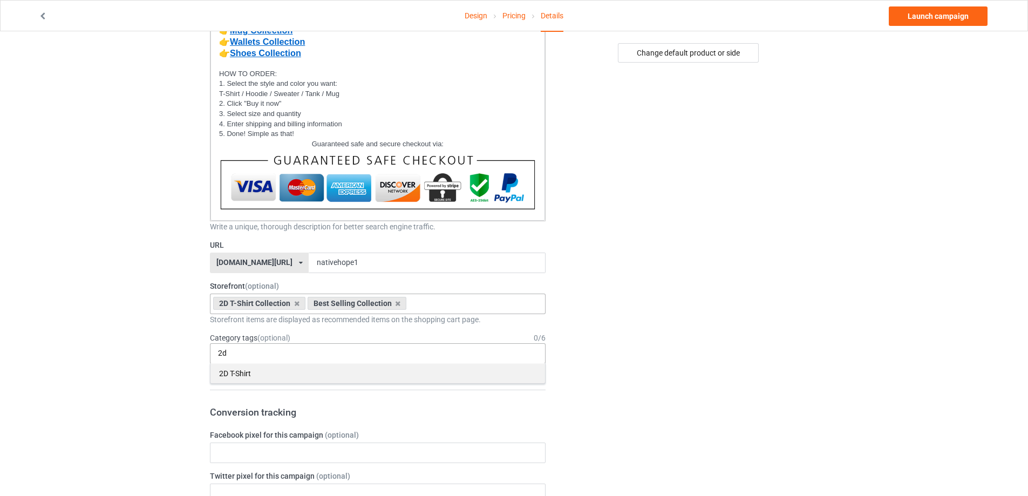
type input "2d"
click at [251, 372] on div "2D T-Shirt" at bounding box center [377, 373] width 335 height 20
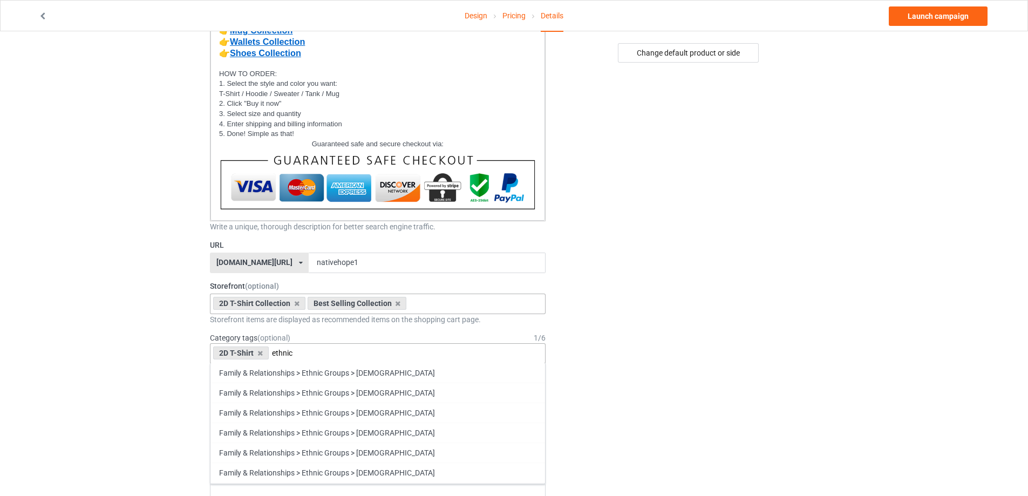
scroll to position [701, 0]
type input "ethnic"
click at [392, 370] on div "Family & Relationships > Ethnic Groups > [DEMOGRAPHIC_DATA]" at bounding box center [377, 370] width 335 height 20
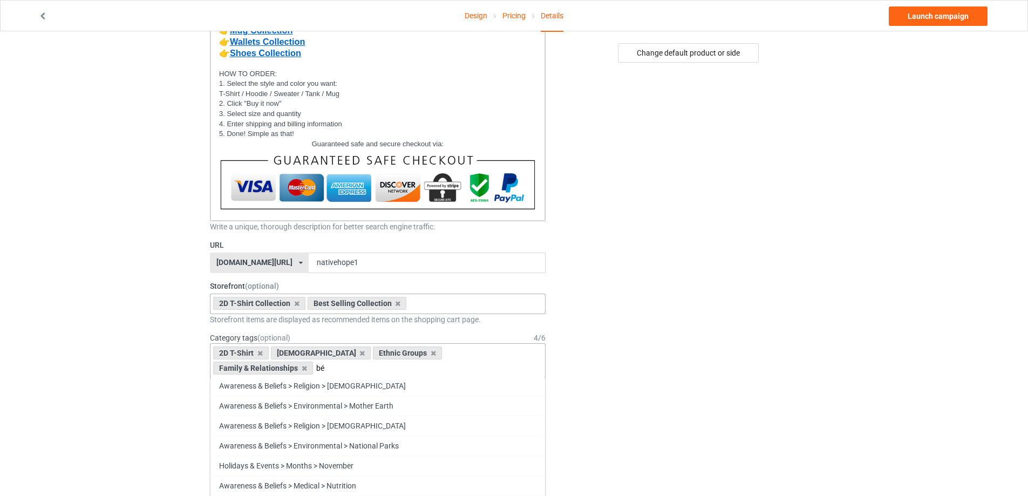
scroll to position [0, 0]
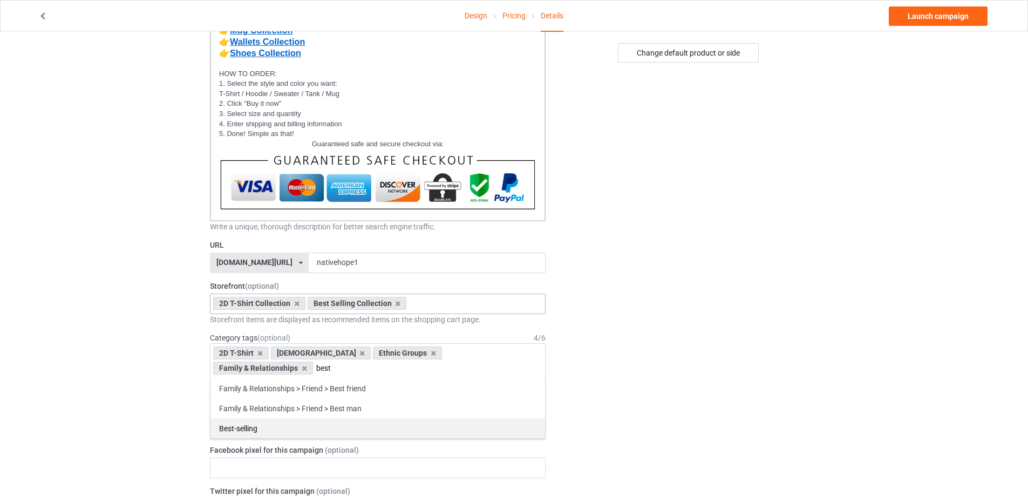
type input "best"
click at [238, 426] on div "Best-selling" at bounding box center [377, 428] width 335 height 20
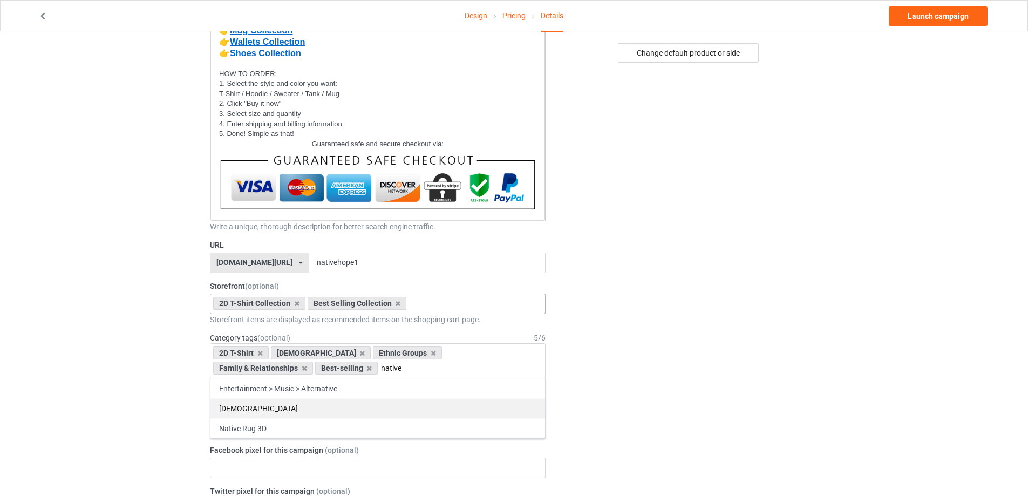
type input "native"
click at [247, 407] on div "[DEMOGRAPHIC_DATA]" at bounding box center [377, 408] width 335 height 20
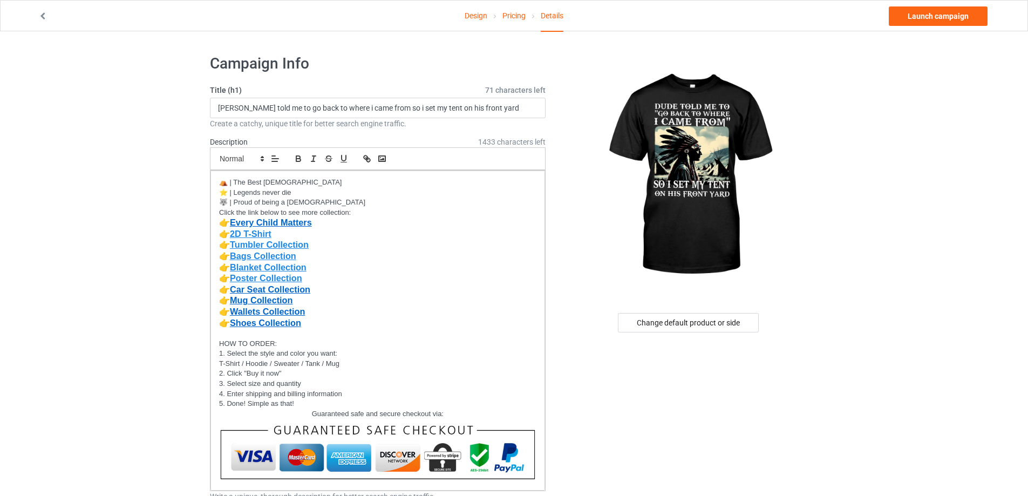
scroll to position [378, 0]
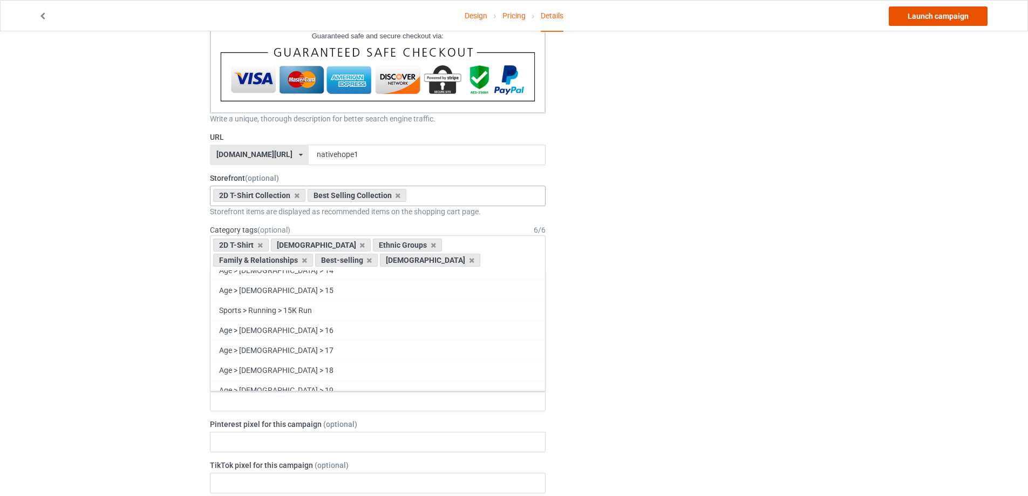
click at [944, 16] on link "Launch campaign" at bounding box center [938, 15] width 99 height 19
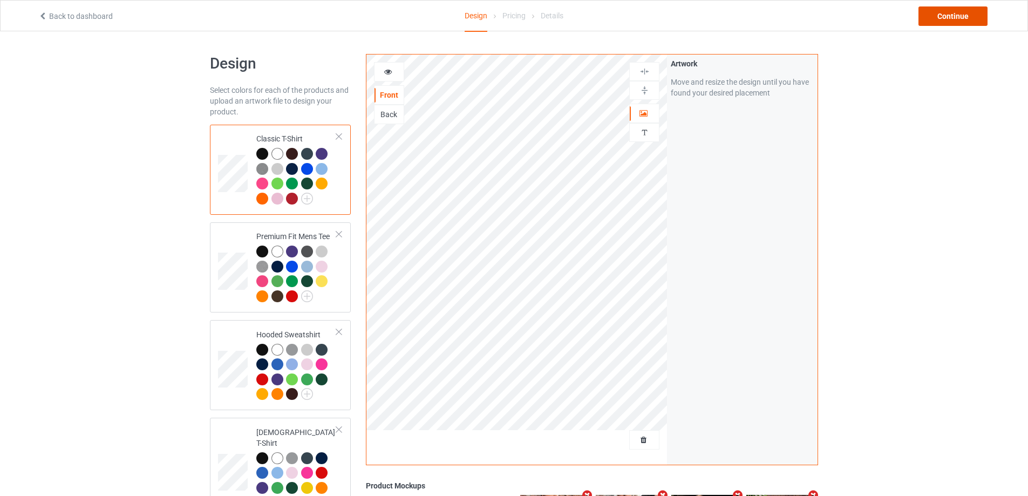
click at [953, 18] on div "Continue" at bounding box center [952, 15] width 69 height 19
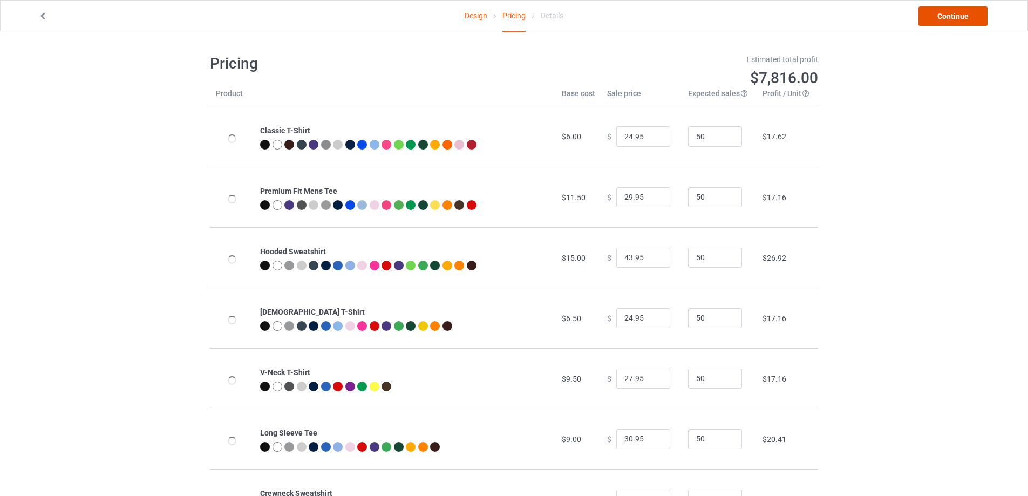
click at [950, 12] on link "Continue" at bounding box center [952, 15] width 69 height 19
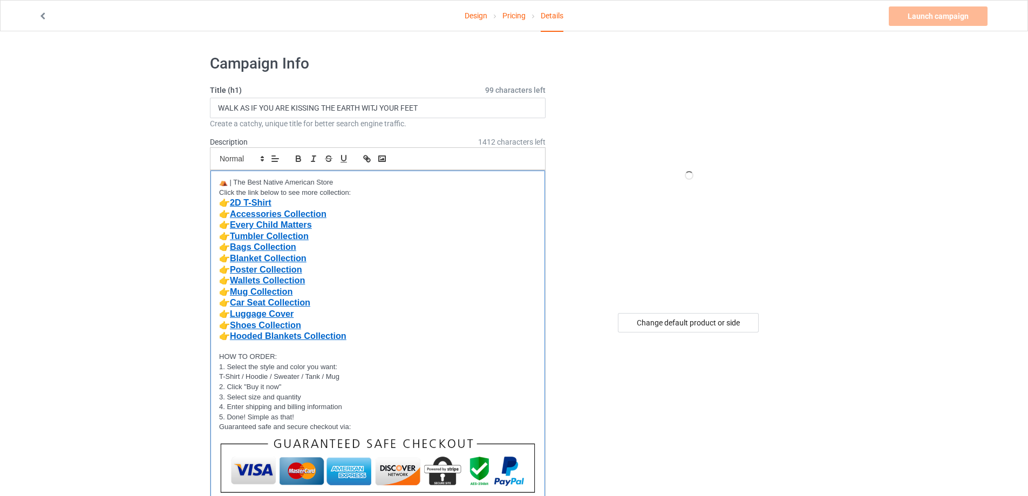
click at [320, 207] on p "👉 2D T-Shirt" at bounding box center [377, 202] width 317 height 11
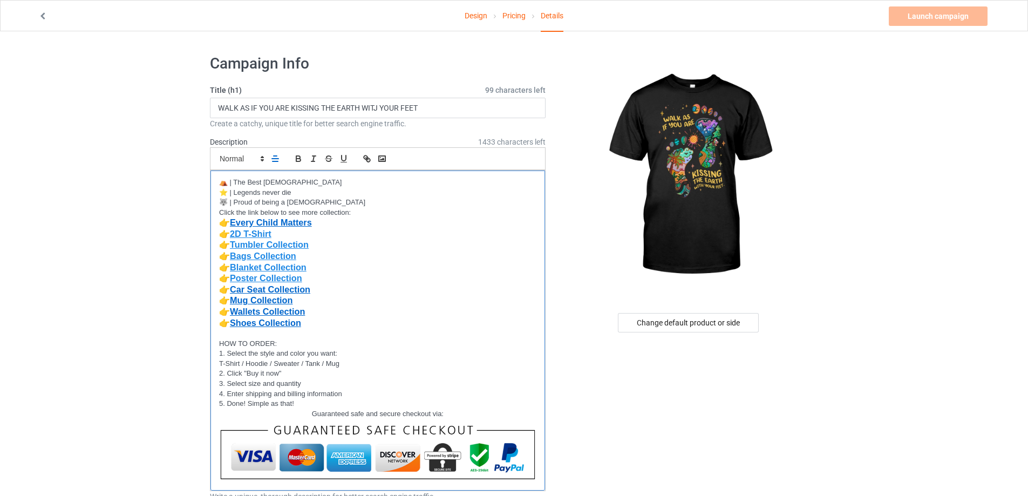
scroll to position [270, 0]
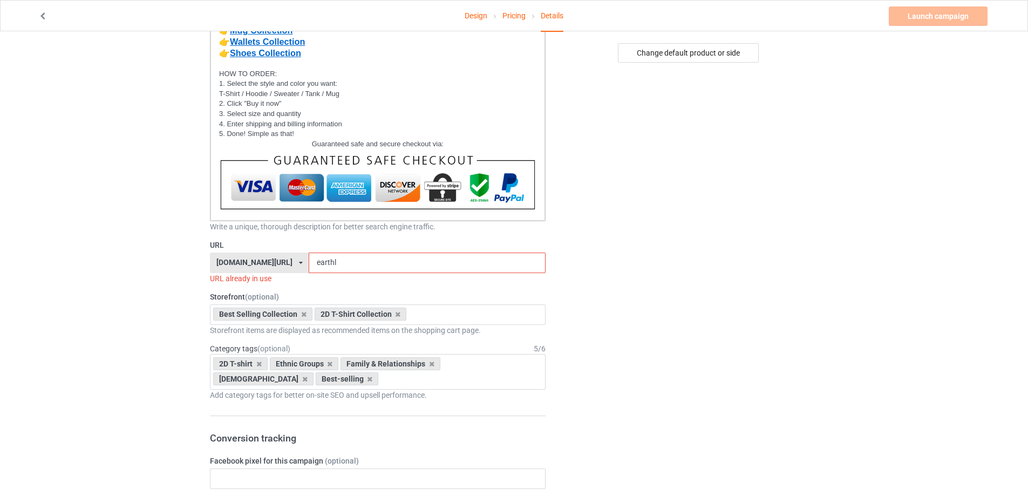
click at [299, 262] on div "bestnativestore.com/ bestnativeamericanshop.com/ bestnativeshop.com/ bestnative…" at bounding box center [259, 263] width 99 height 21
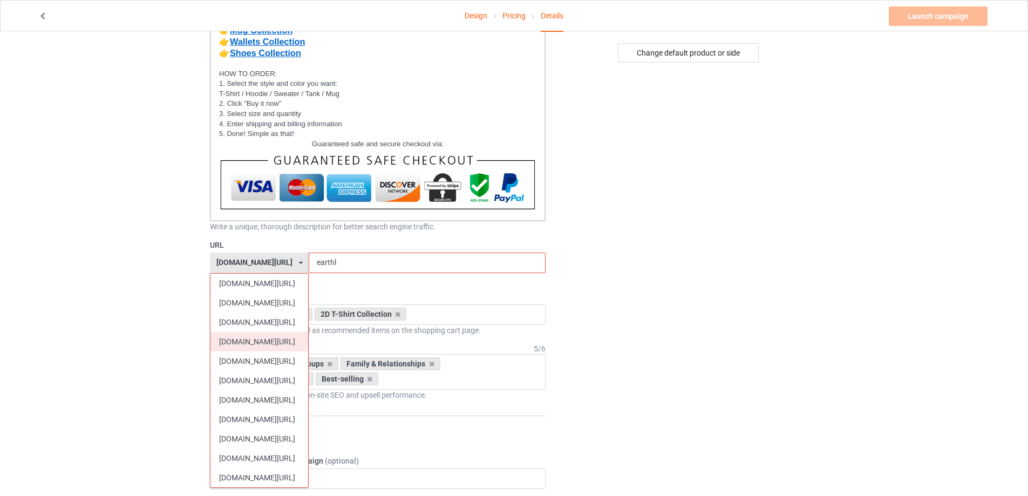
click at [254, 335] on div "[DOMAIN_NAME][URL]" at bounding box center [259, 341] width 98 height 19
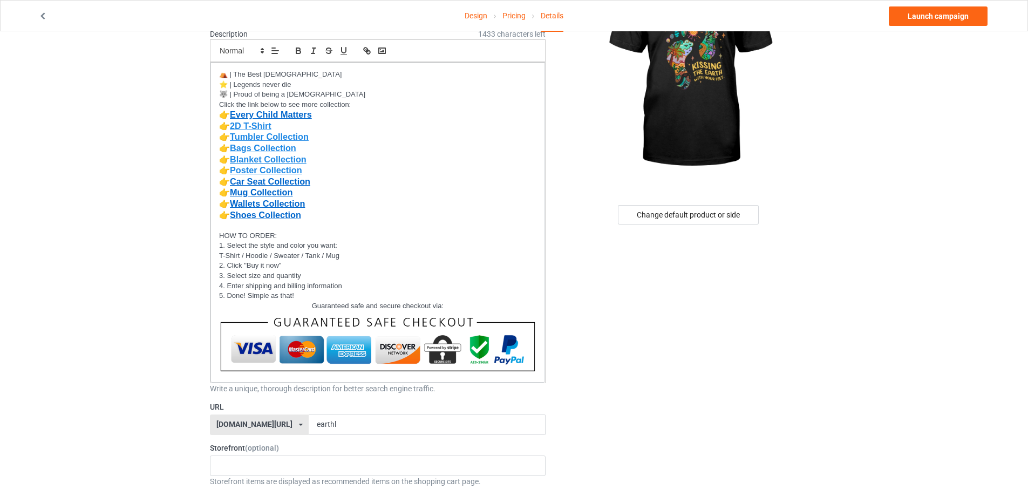
scroll to position [216, 0]
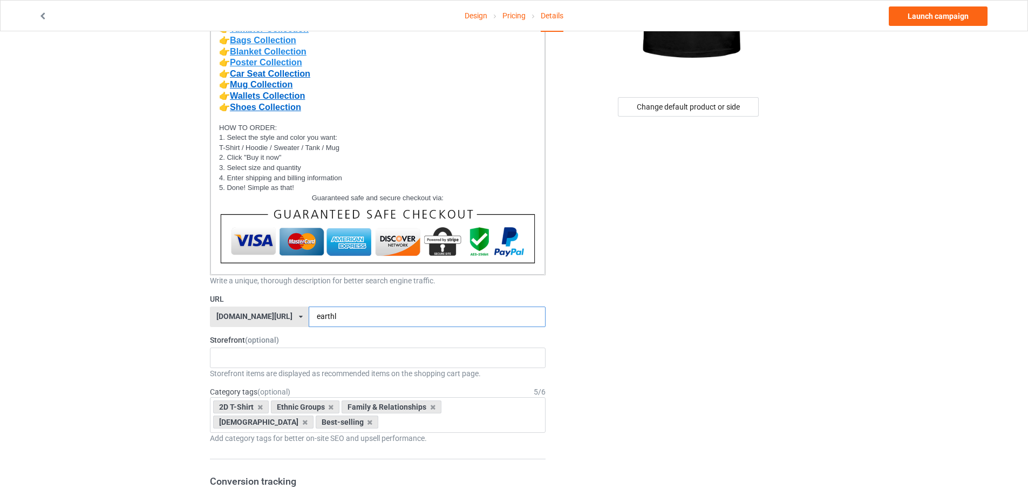
drag, startPoint x: 335, startPoint y: 316, endPoint x: 296, endPoint y: 326, distance: 39.5
click at [309, 326] on input "earthl" at bounding box center [427, 316] width 236 height 21
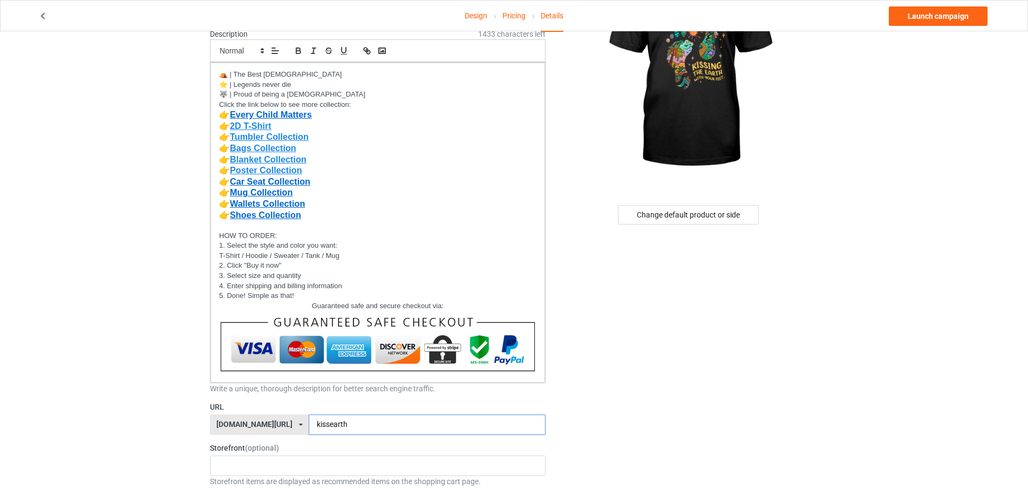
click at [312, 419] on input "kissearth" at bounding box center [427, 424] width 236 height 21
type input "kiss-earth"
click at [259, 462] on div "MMIW Colection Shoes Collection Hooded Blanket Collection Jacket Collection Bel…" at bounding box center [378, 465] width 336 height 21
type input "2d"
click at [255, 477] on div "2D T-Shirt Collection" at bounding box center [377, 485] width 335 height 20
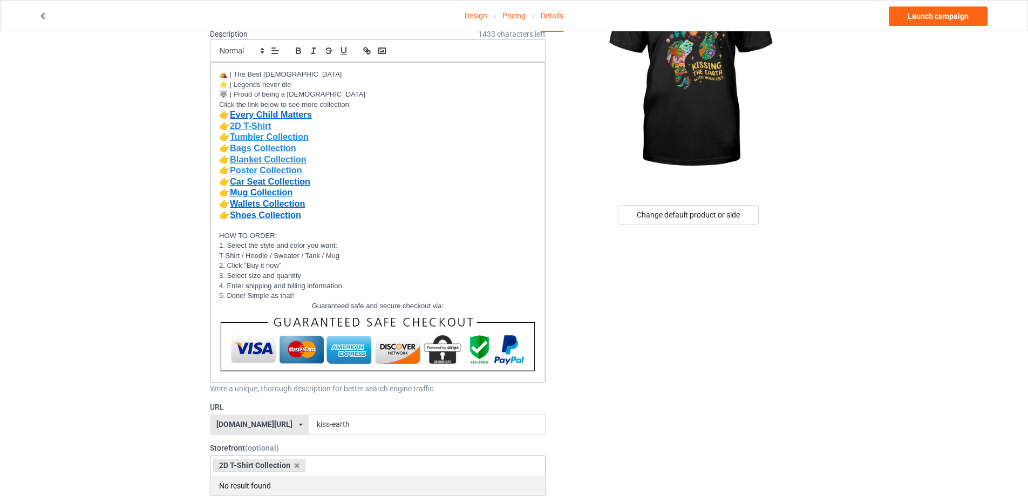
scroll to position [324, 0]
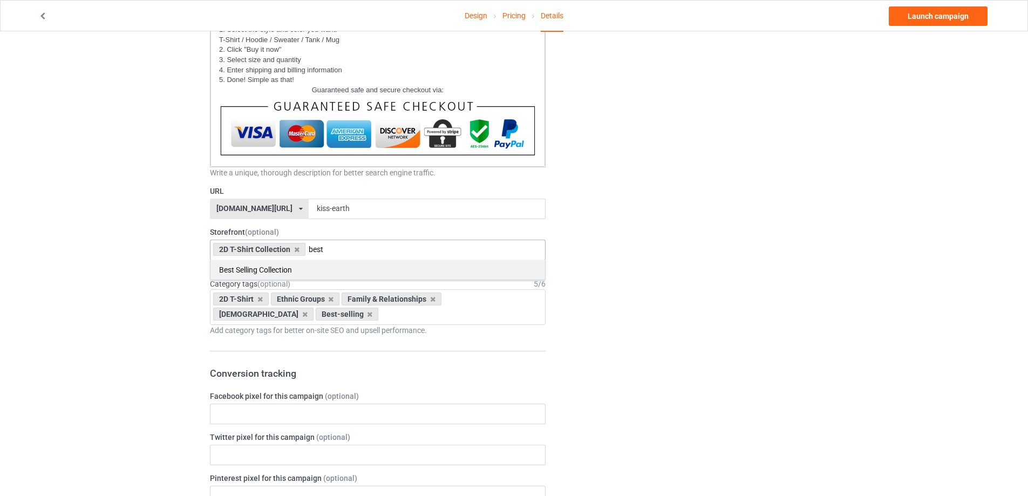
type input "best"
click at [319, 264] on div "Best Selling Collection" at bounding box center [377, 270] width 335 height 20
click at [367, 315] on icon at bounding box center [369, 314] width 5 height 7
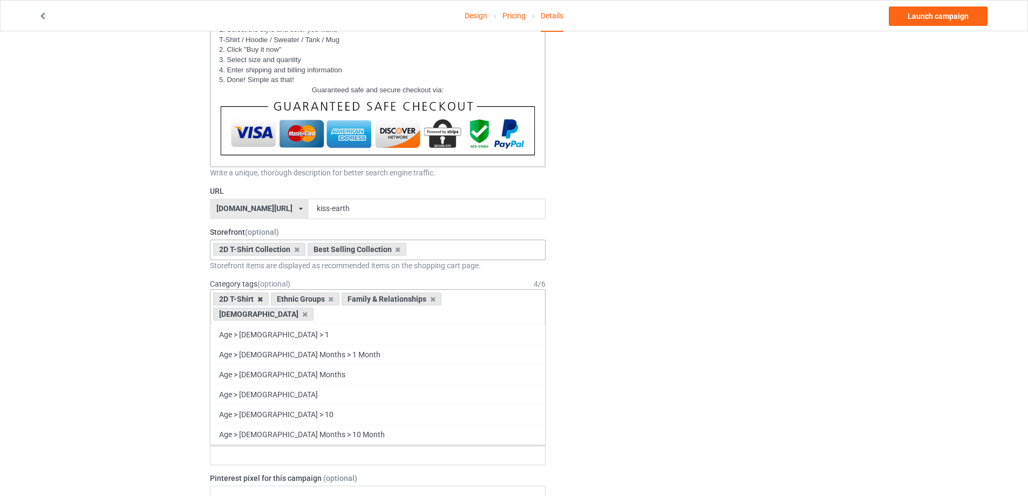
click at [259, 300] on icon at bounding box center [259, 299] width 5 height 7
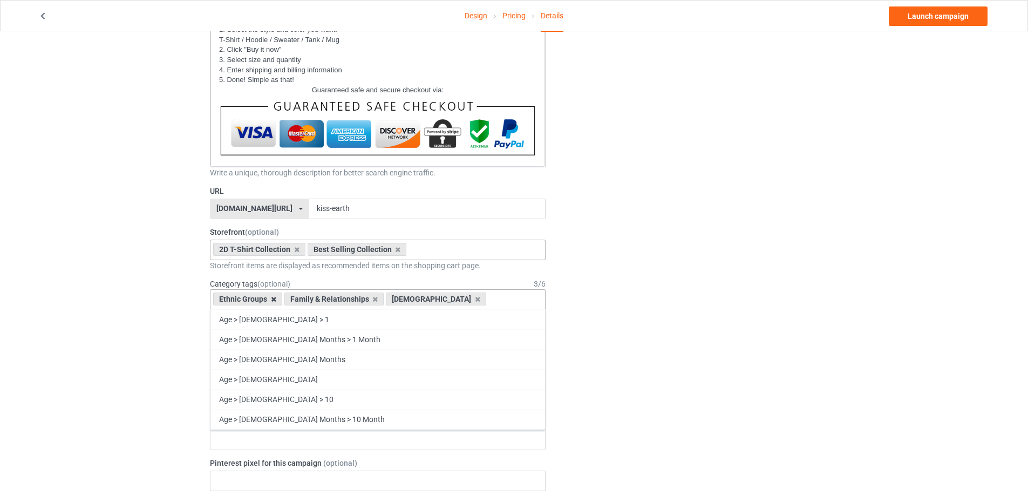
click at [275, 299] on icon at bounding box center [273, 299] width 5 height 7
click at [302, 300] on icon at bounding box center [304, 299] width 5 height 7
click at [273, 299] on div "Age > 1-19 > 1 Age > 1-12 Months > 1 Month Age > 1-12 Months Age > 1-19 Age > 1…" at bounding box center [378, 299] width 336 height 21
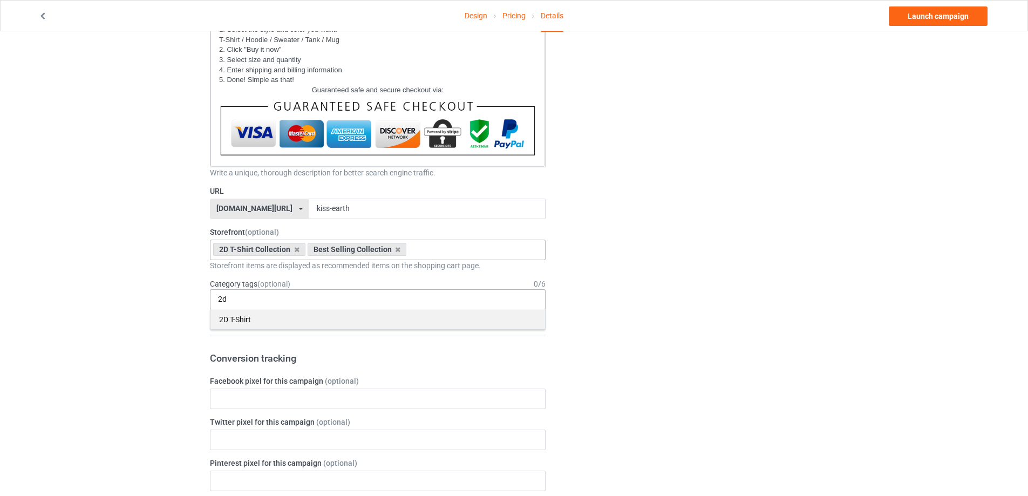
type input "2d"
click at [254, 318] on div "2D T-Shirt" at bounding box center [377, 319] width 335 height 20
click at [276, 302] on input "etnic" at bounding box center [287, 299] width 30 height 9
click at [278, 298] on input "etnic" at bounding box center [287, 299] width 30 height 9
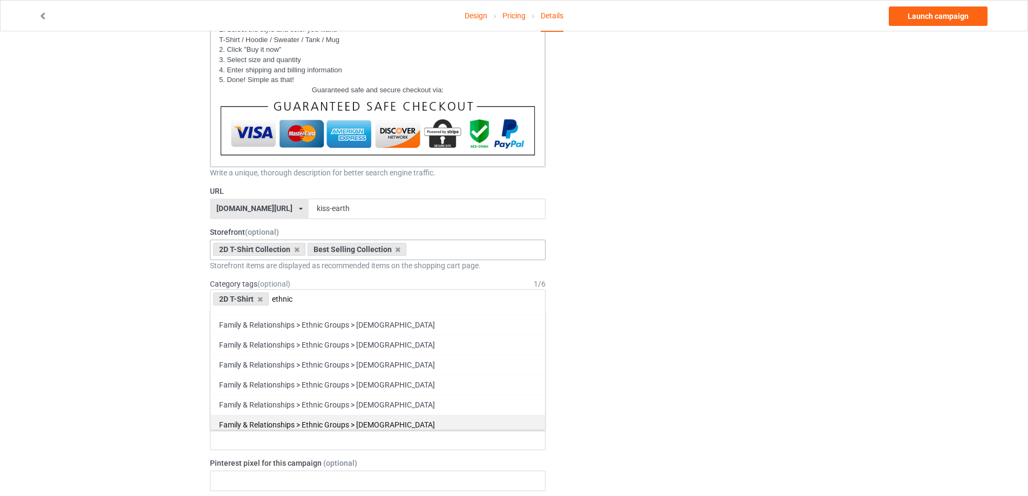
type input "ethnic"
click at [392, 419] on div "Family & Relationships > Ethnic Groups > [DEMOGRAPHIC_DATA]" at bounding box center [377, 424] width 335 height 20
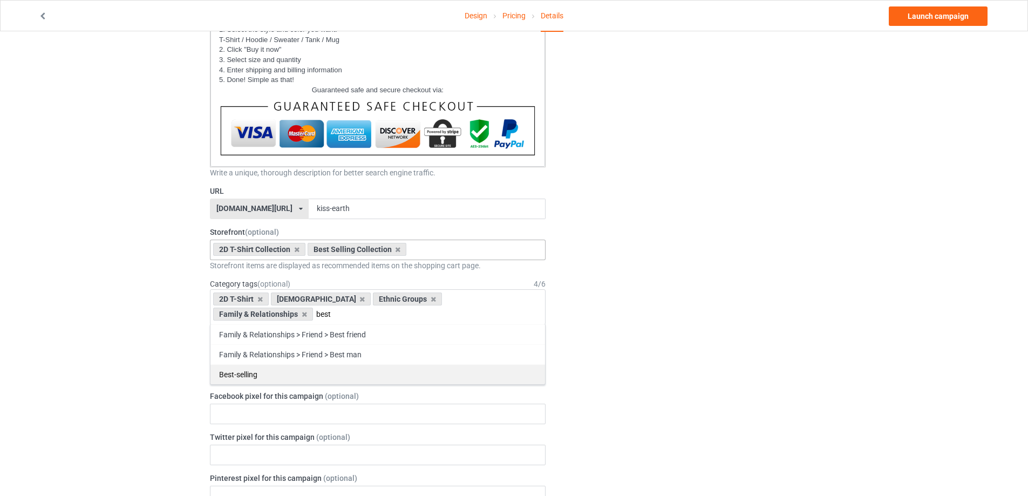
type input "best"
click at [250, 369] on div "Best-selling" at bounding box center [377, 374] width 335 height 20
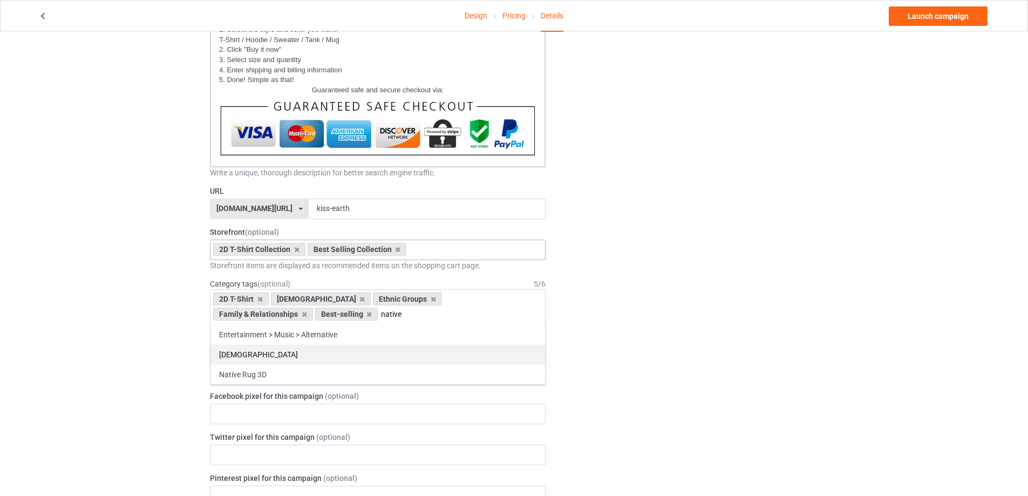
type input "native"
click at [264, 356] on div "[DEMOGRAPHIC_DATA]" at bounding box center [377, 354] width 335 height 20
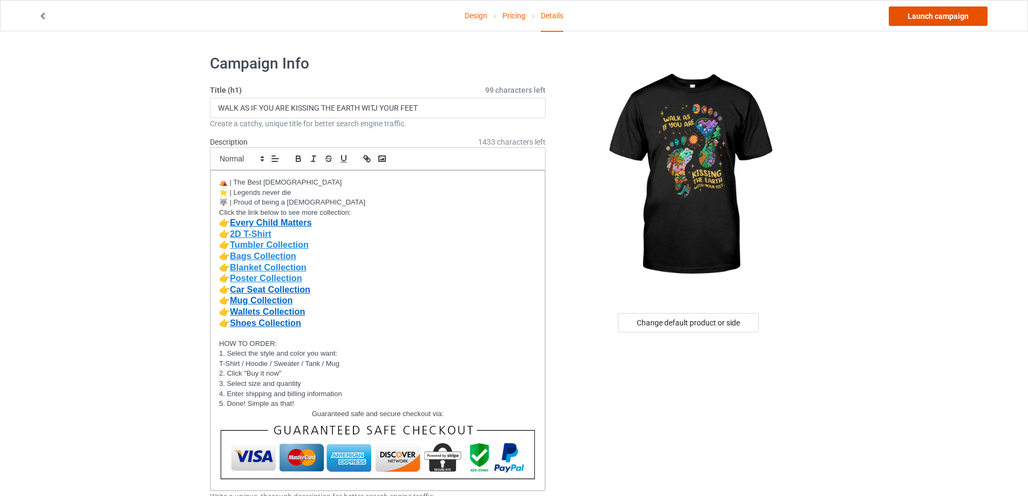
click at [961, 14] on link "Launch campaign" at bounding box center [938, 15] width 99 height 19
